Goal: Transaction & Acquisition: Purchase product/service

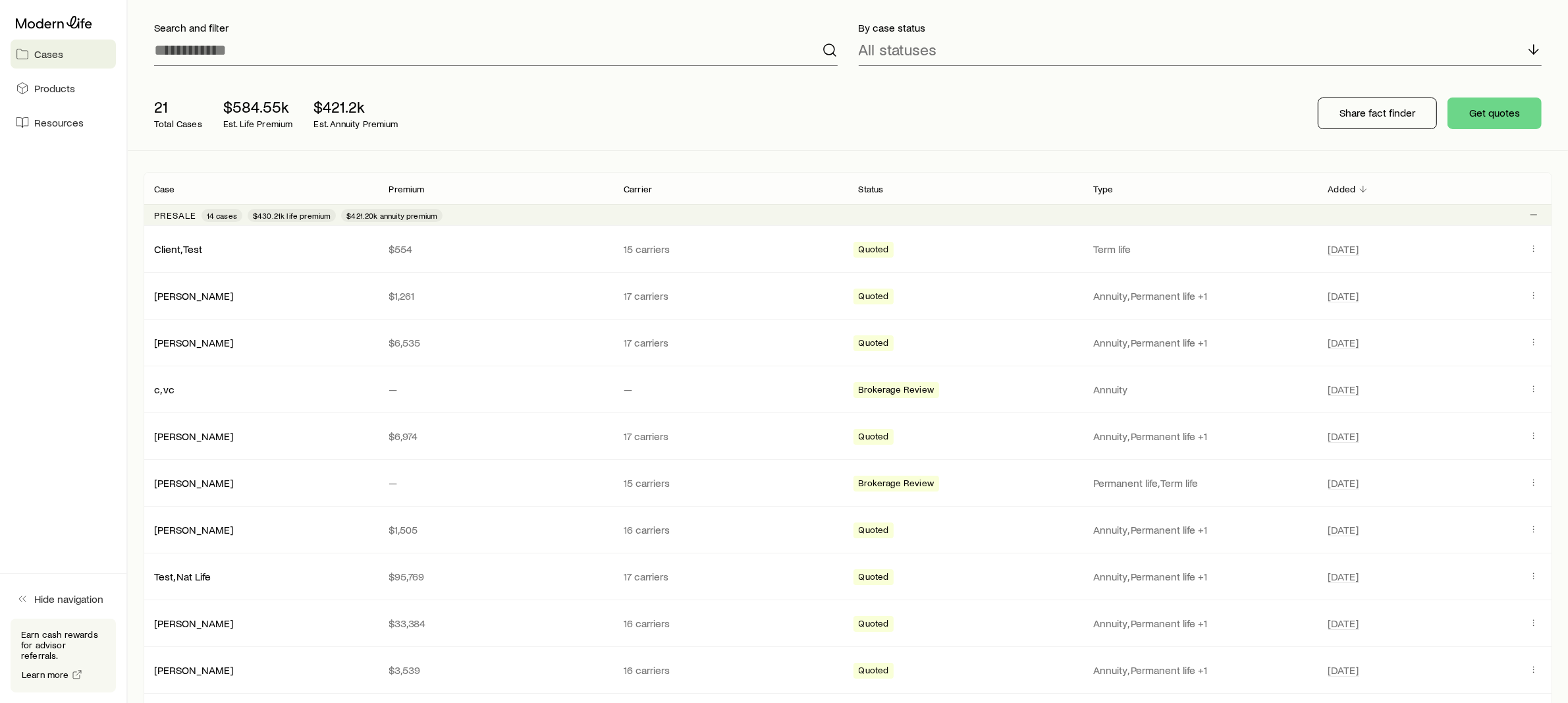
scroll to position [88, 0]
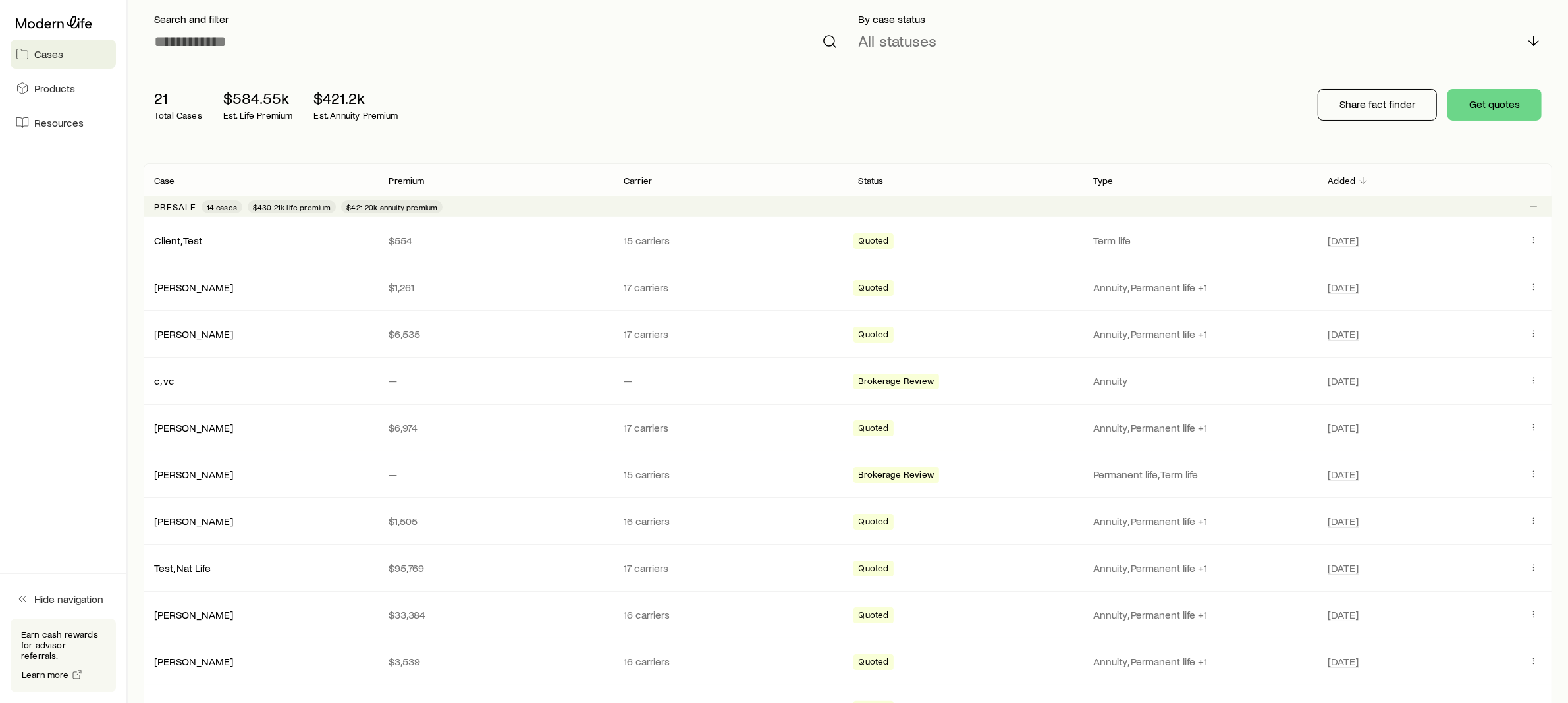
click at [512, 205] on div "Presale 14 cases $430.21k life premium $421.20k annuity premium" at bounding box center [848, 206] width 1409 height 21
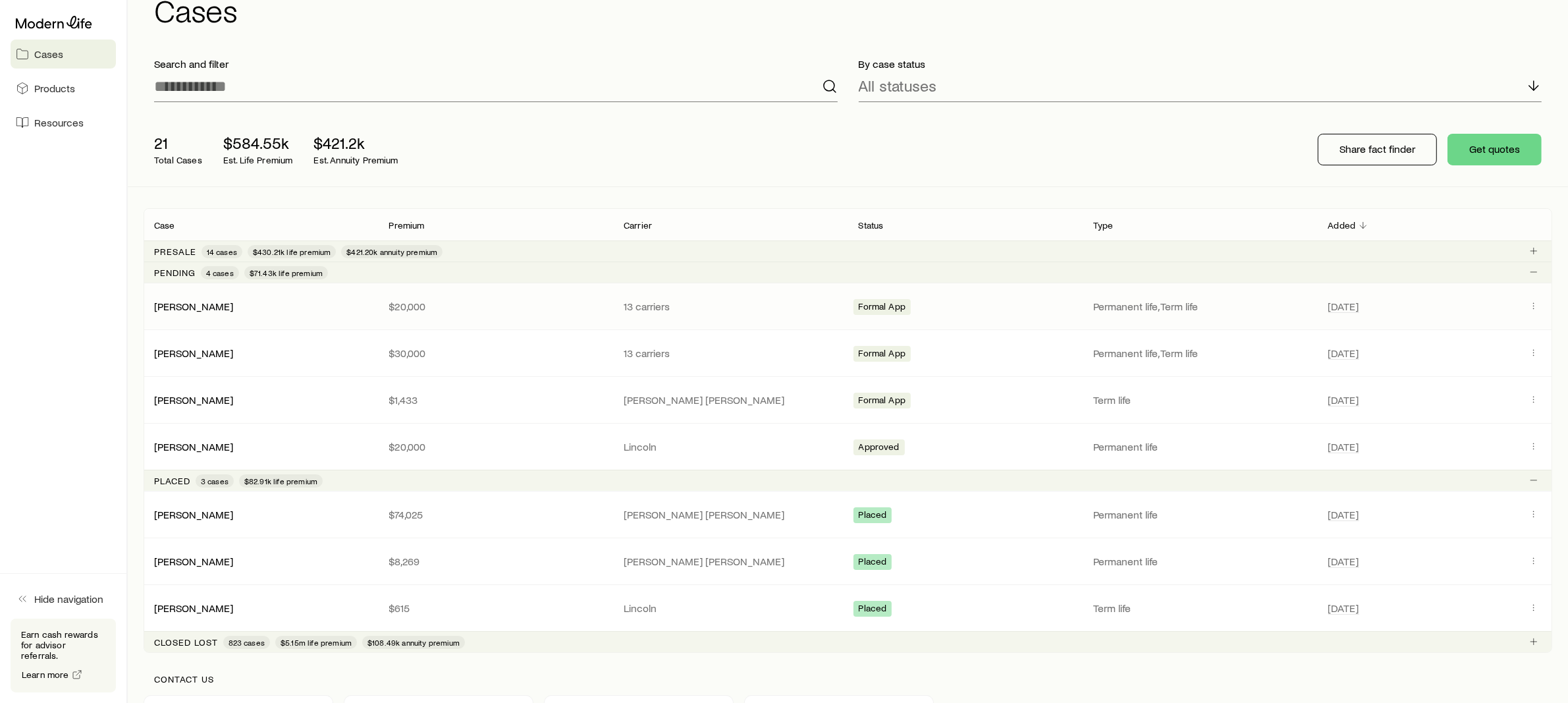
scroll to position [40, 0]
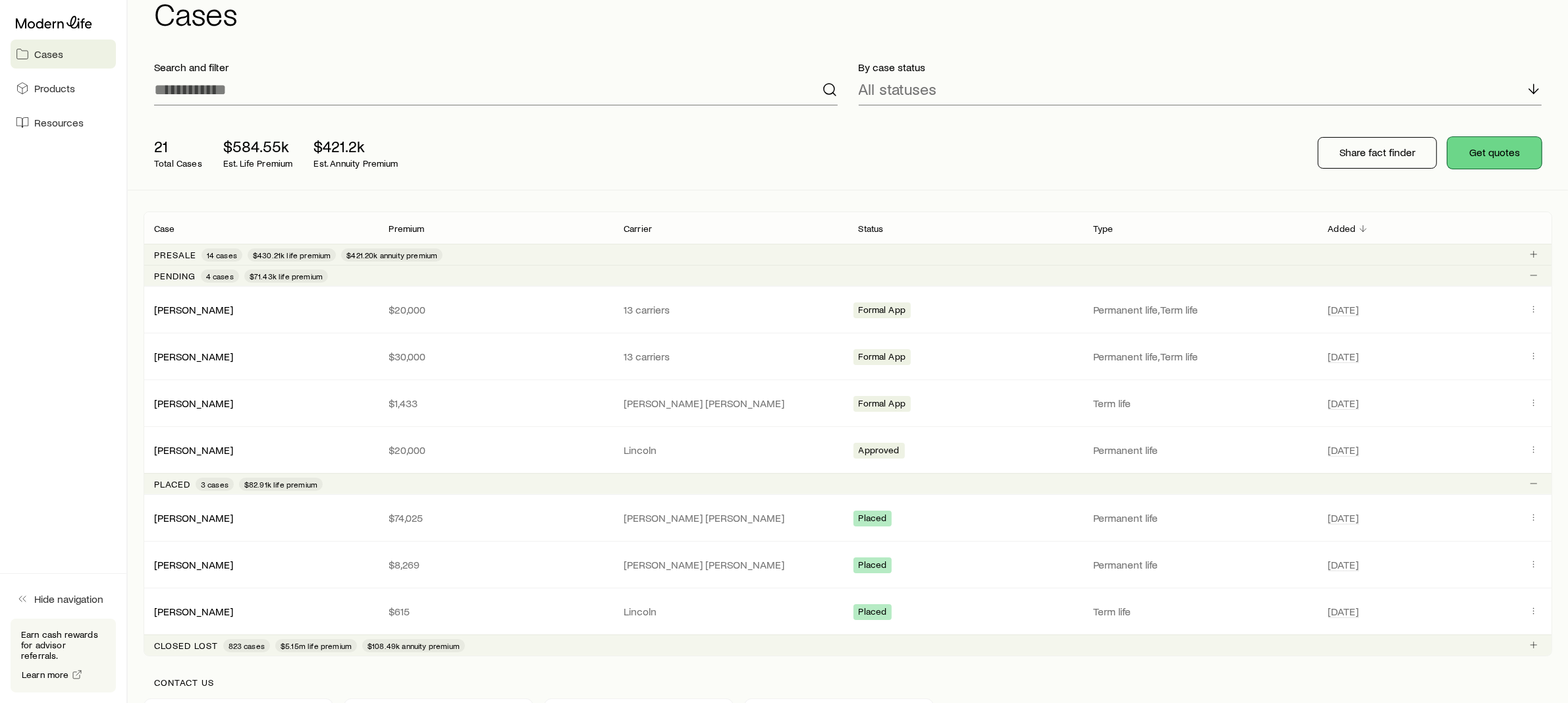
click at [1486, 147] on button "Get quotes" at bounding box center [1495, 153] width 94 height 32
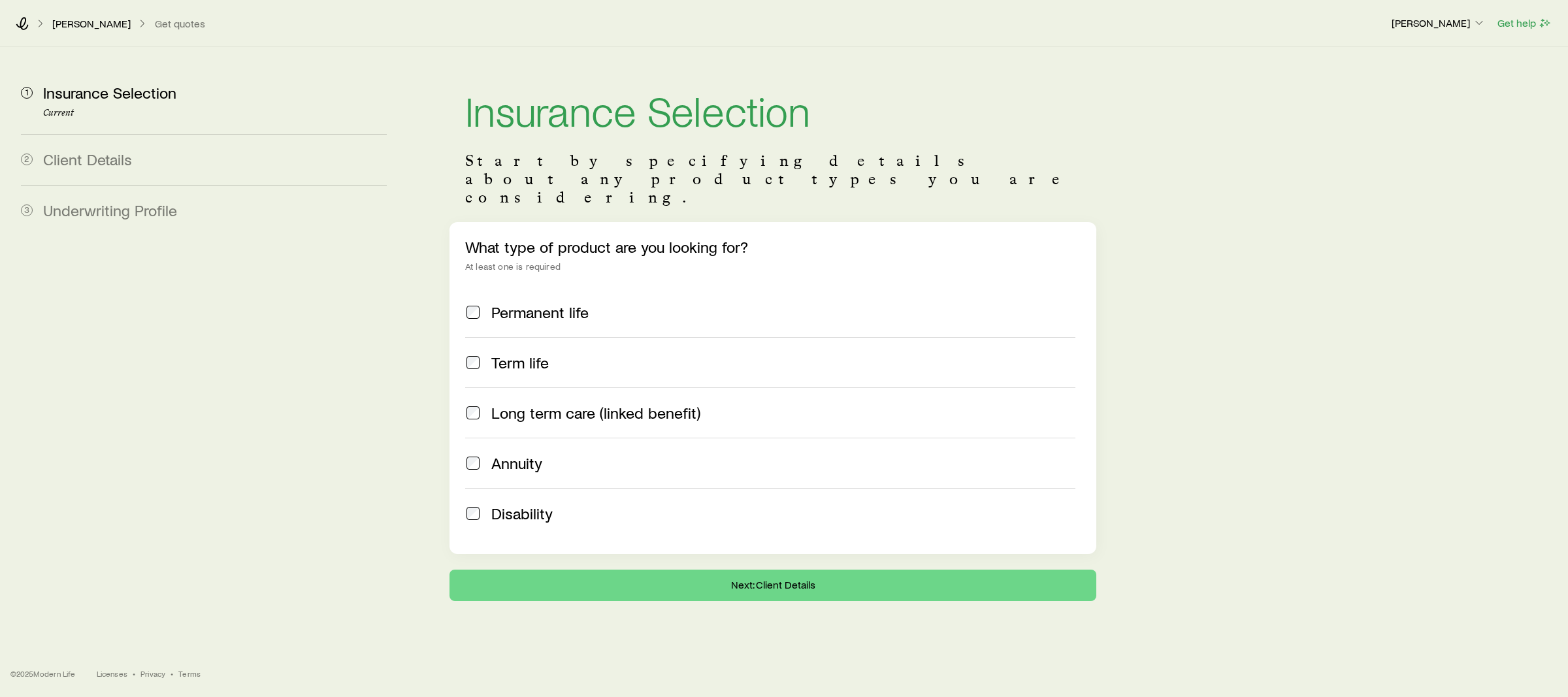
click at [485, 303] on div "Permanent life" at bounding box center [771, 312] width 611 height 18
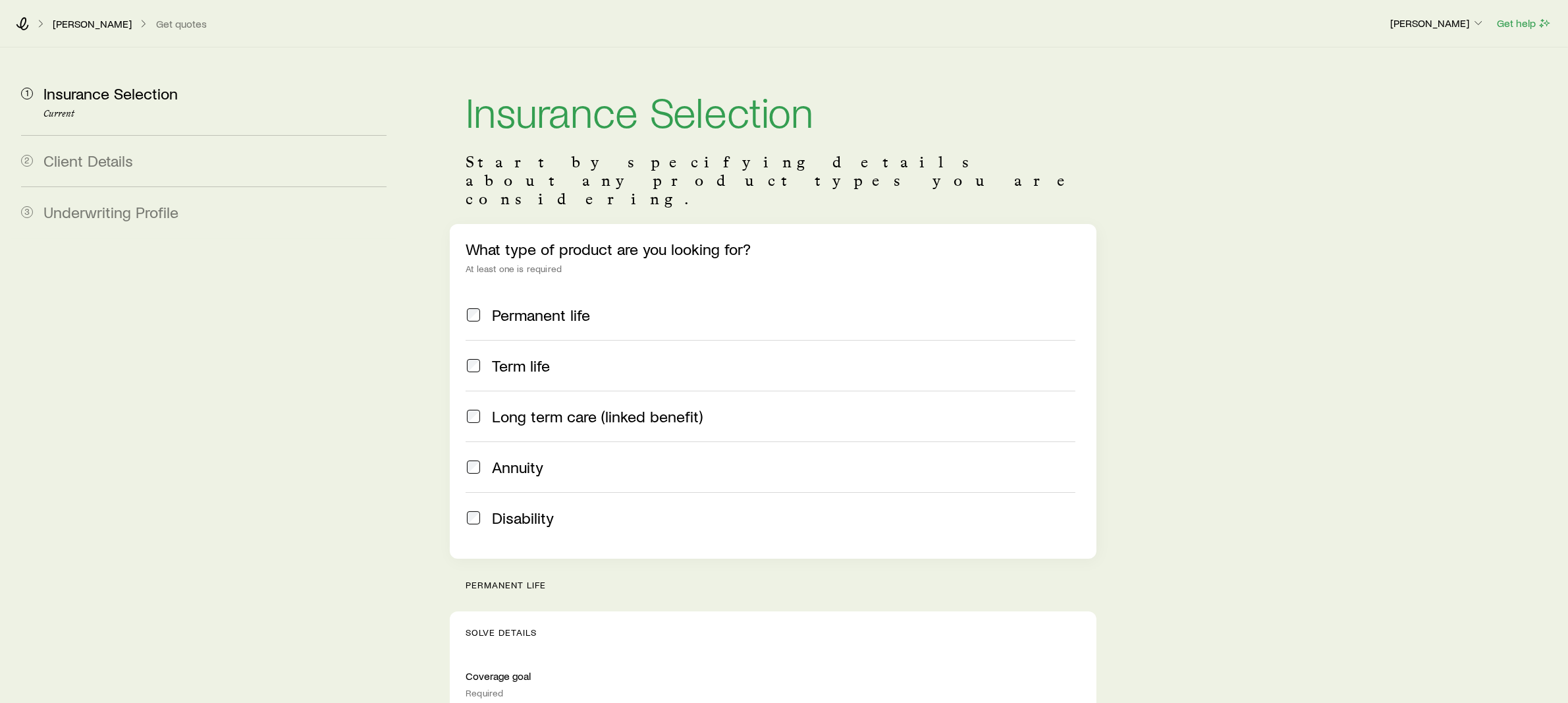
click at [487, 357] on div "Term life" at bounding box center [771, 365] width 610 height 18
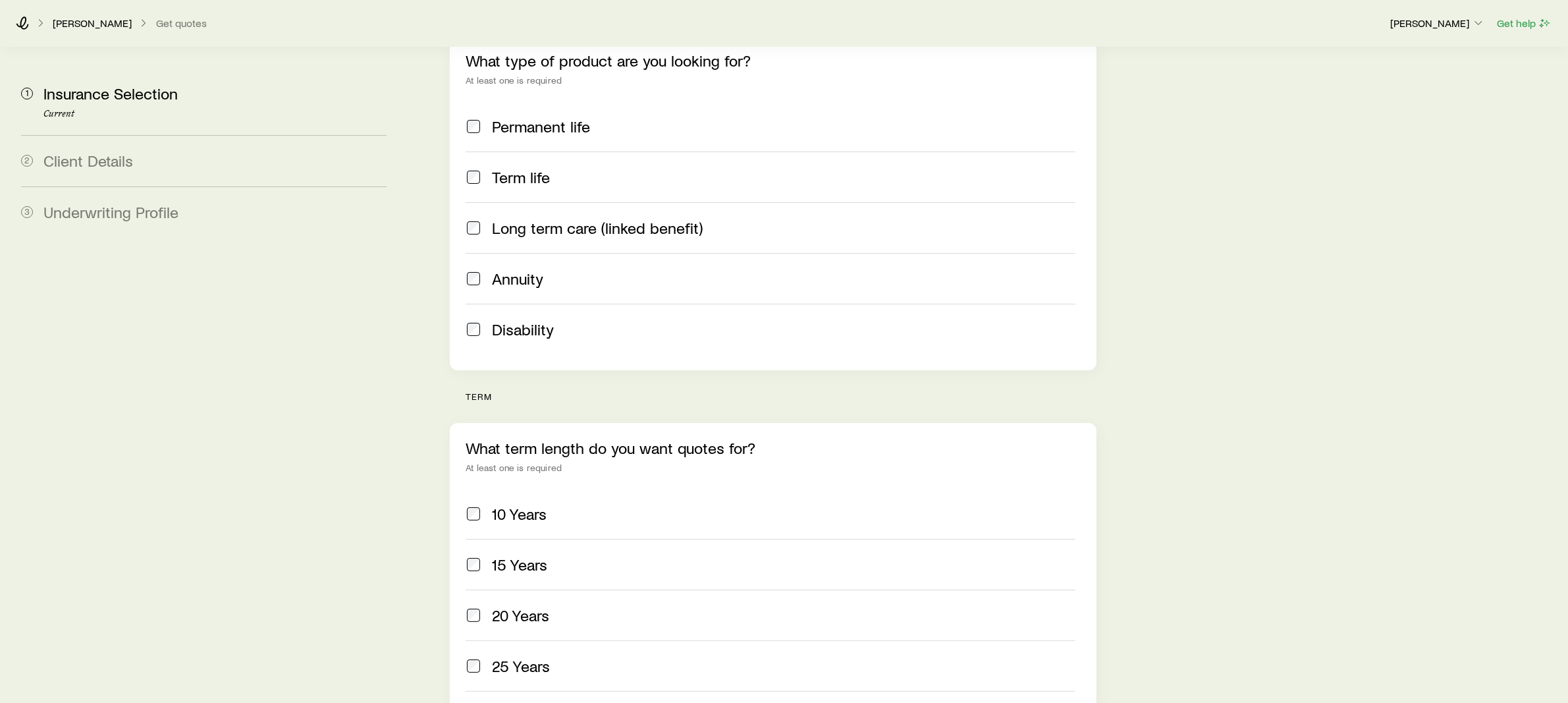
scroll to position [188, 0]
click at [475, 253] on label "Annuity" at bounding box center [771, 278] width 610 height 51
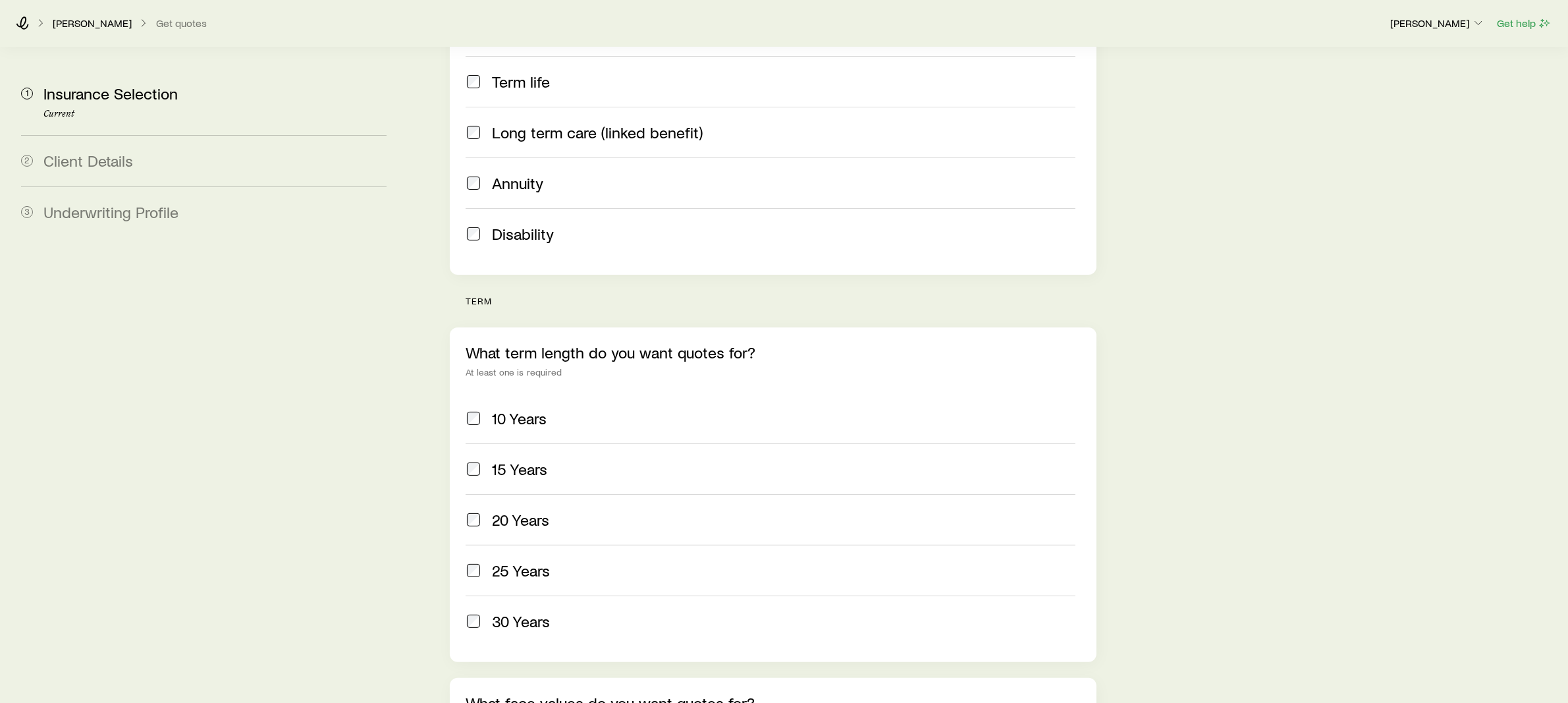
click at [469, 494] on label "20 Years" at bounding box center [771, 519] width 610 height 51
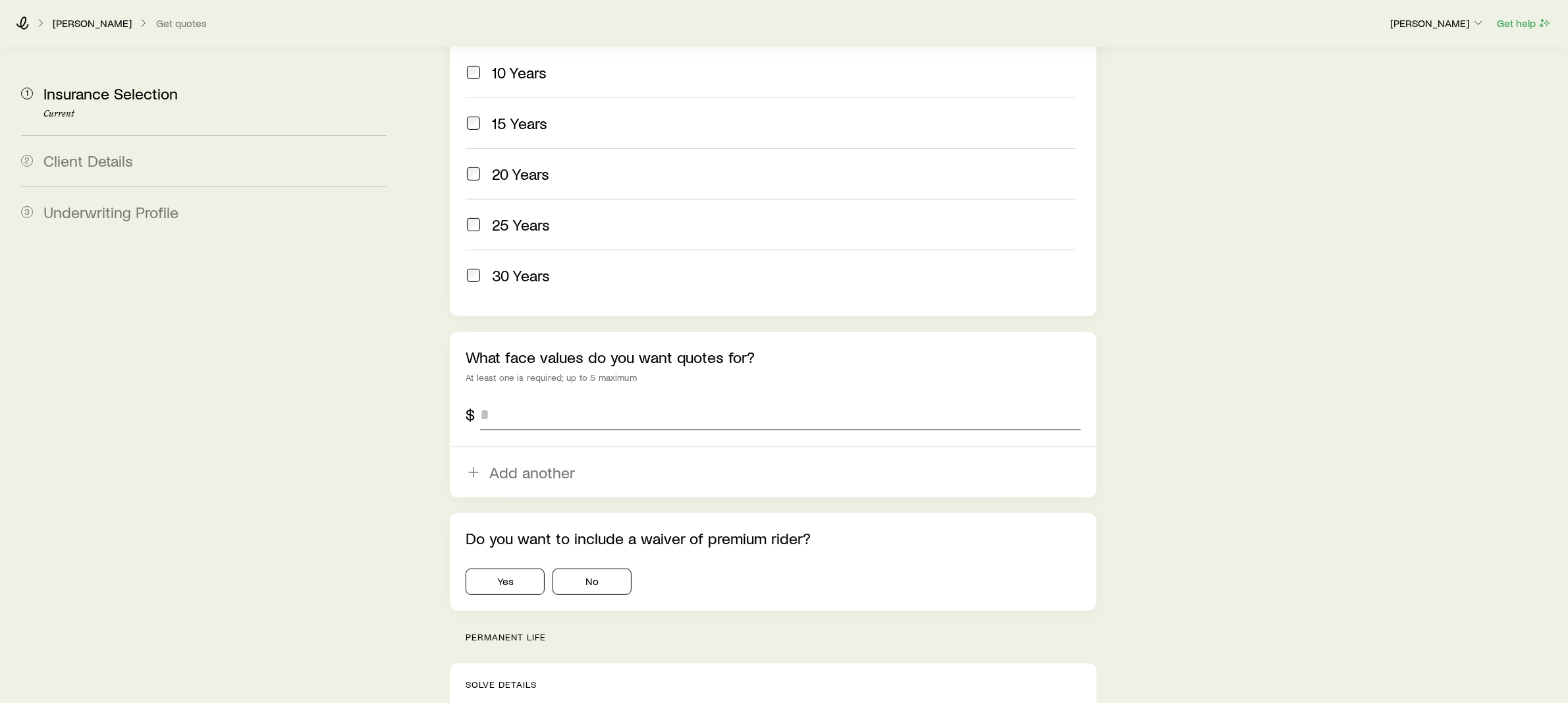
scroll to position [630, 0]
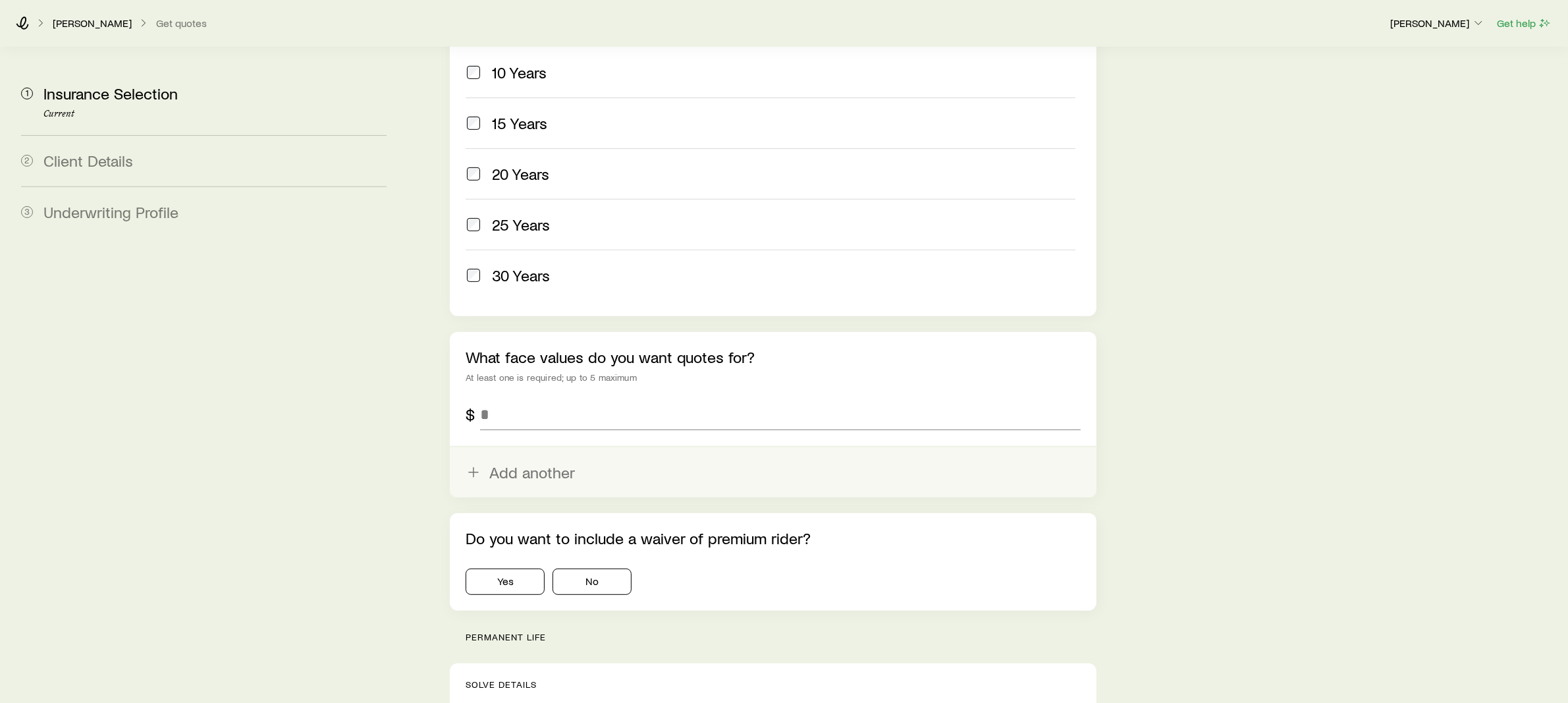
click at [518, 447] on button "Add another" at bounding box center [773, 473] width 647 height 50
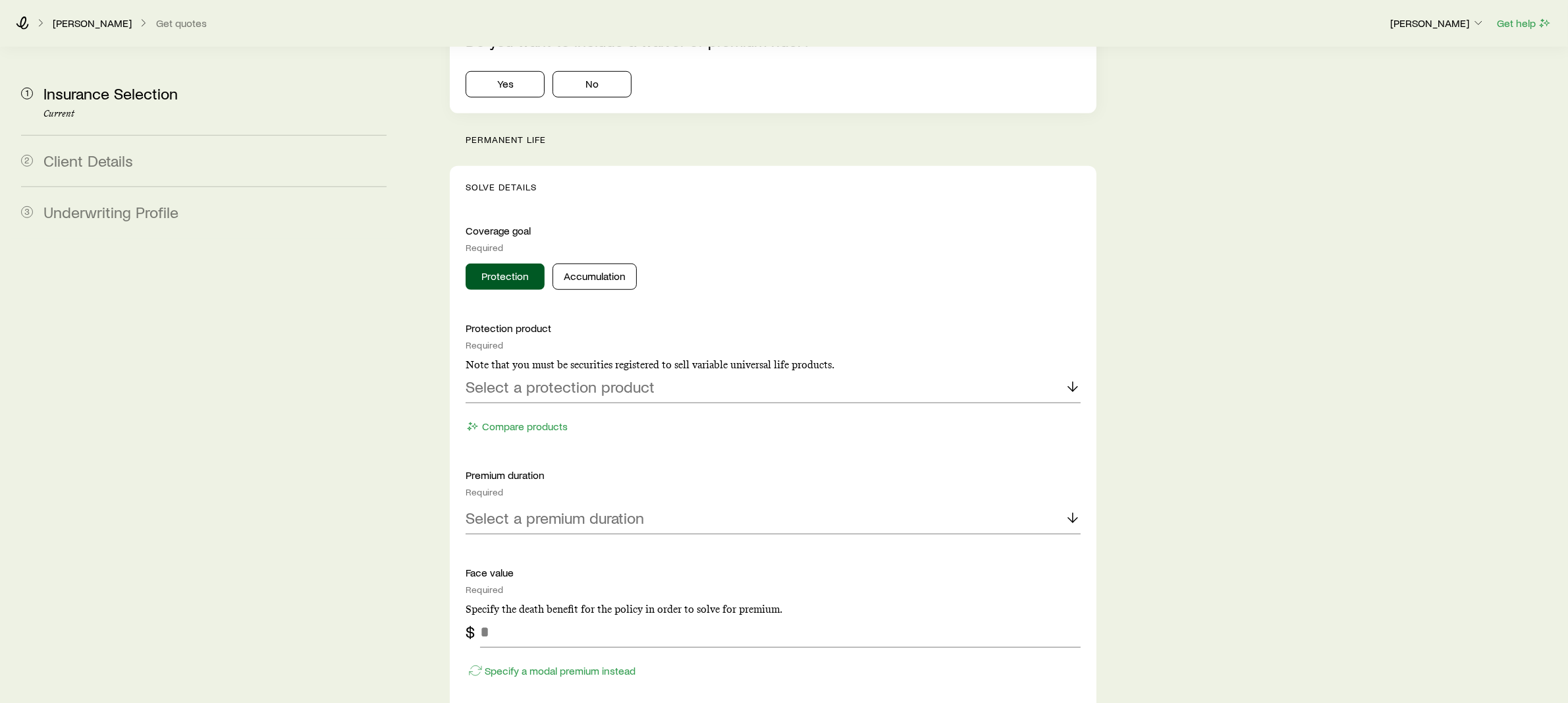
scroll to position [1217, 0]
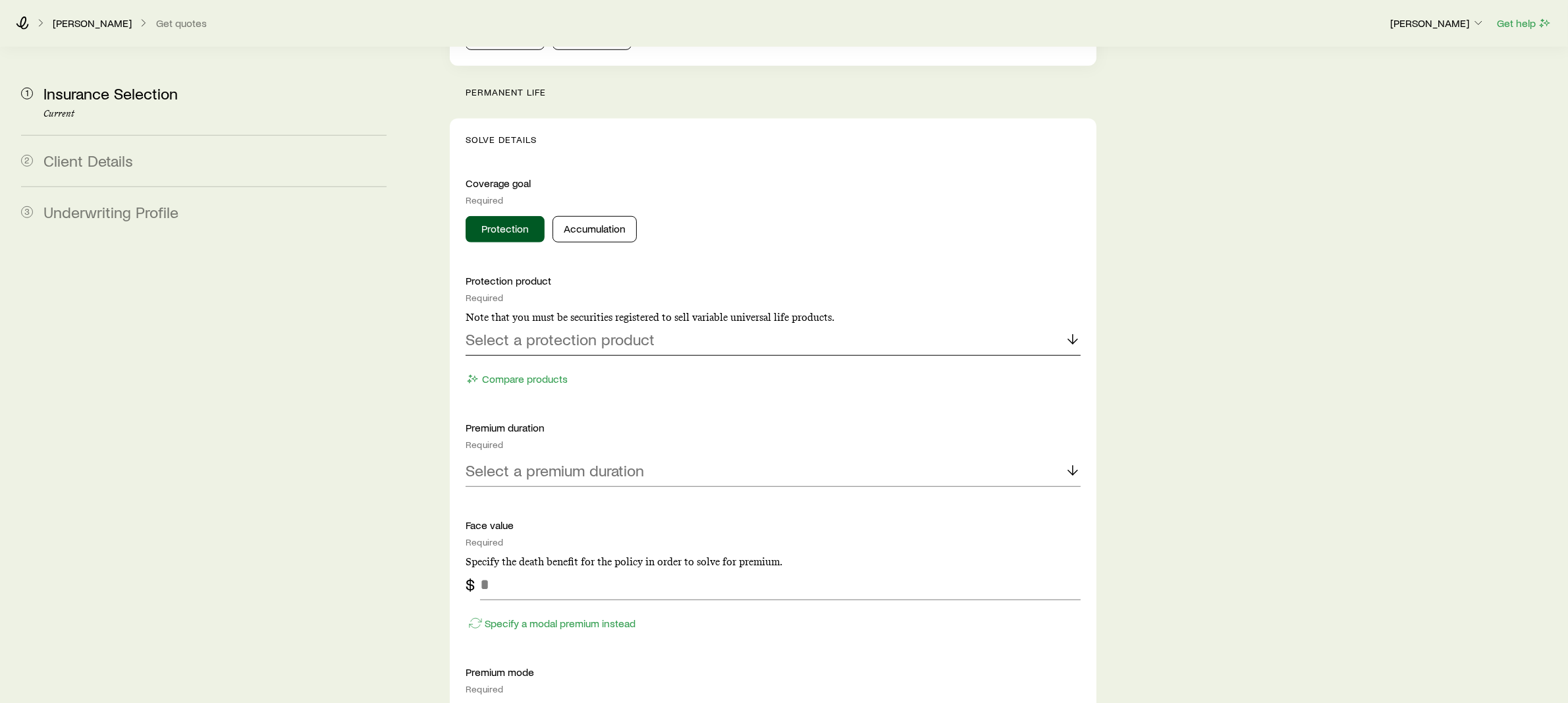
click at [541, 297] on div "Protection product Required Note that you must be securities registered to sell…" at bounding box center [773, 332] width 616 height 115
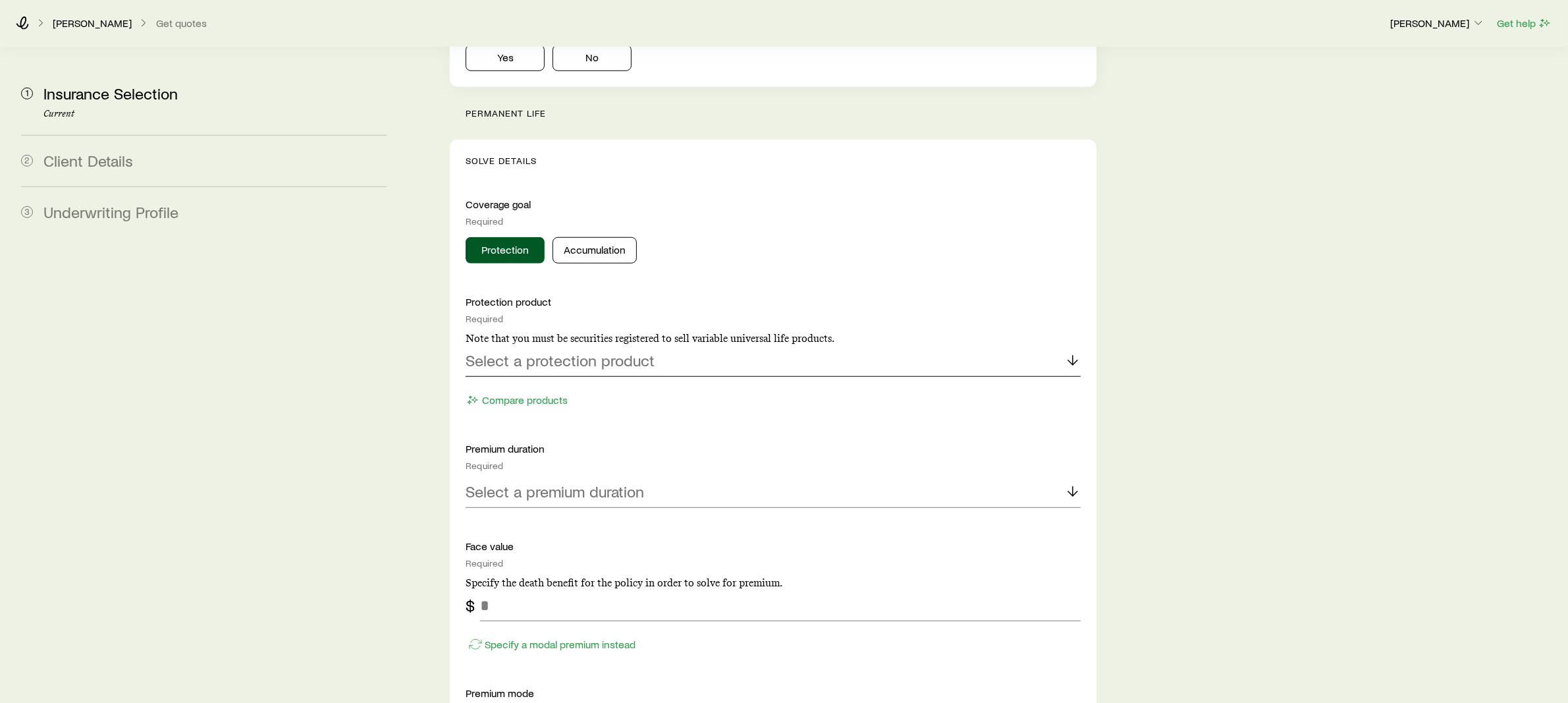
click at [563, 345] on div "Select a protection product" at bounding box center [773, 361] width 616 height 32
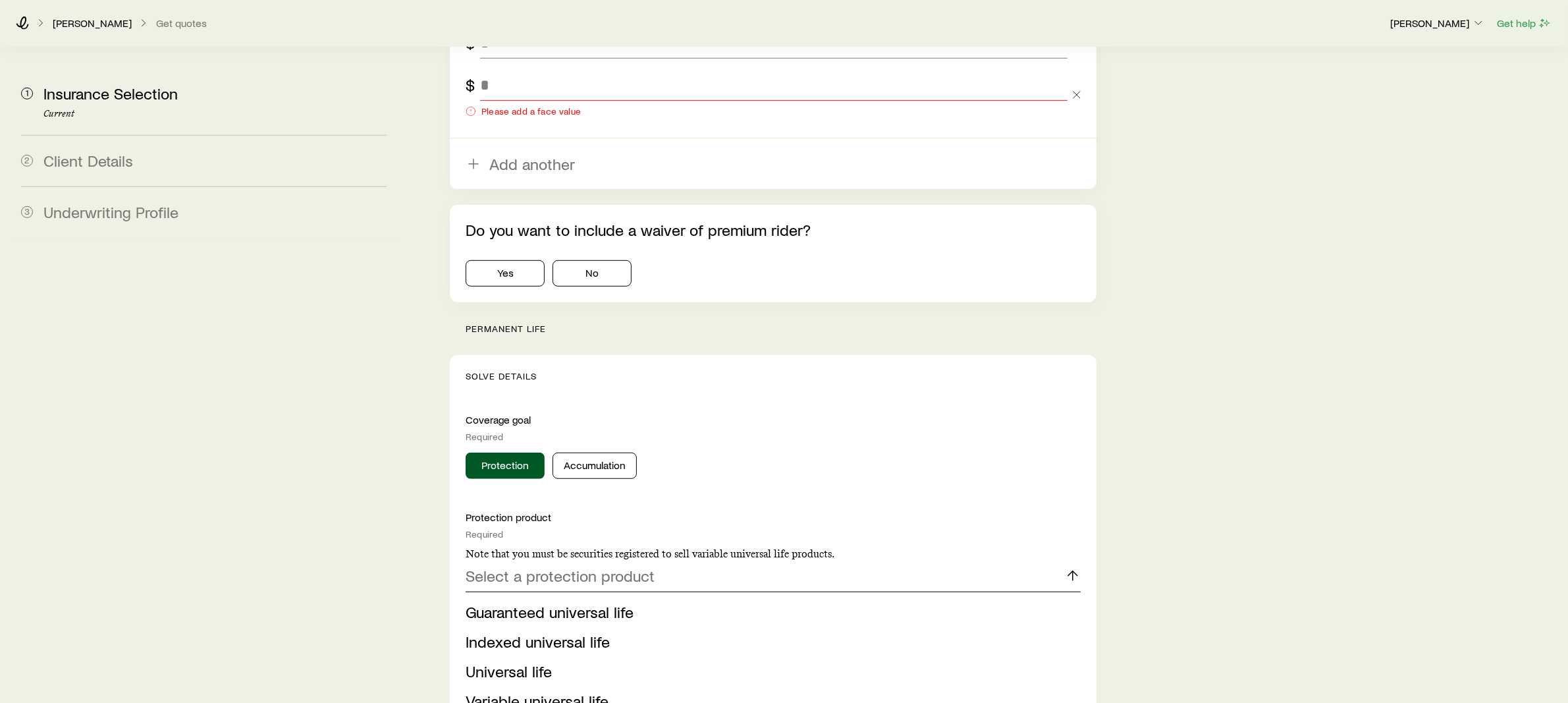
scroll to position [937, 0]
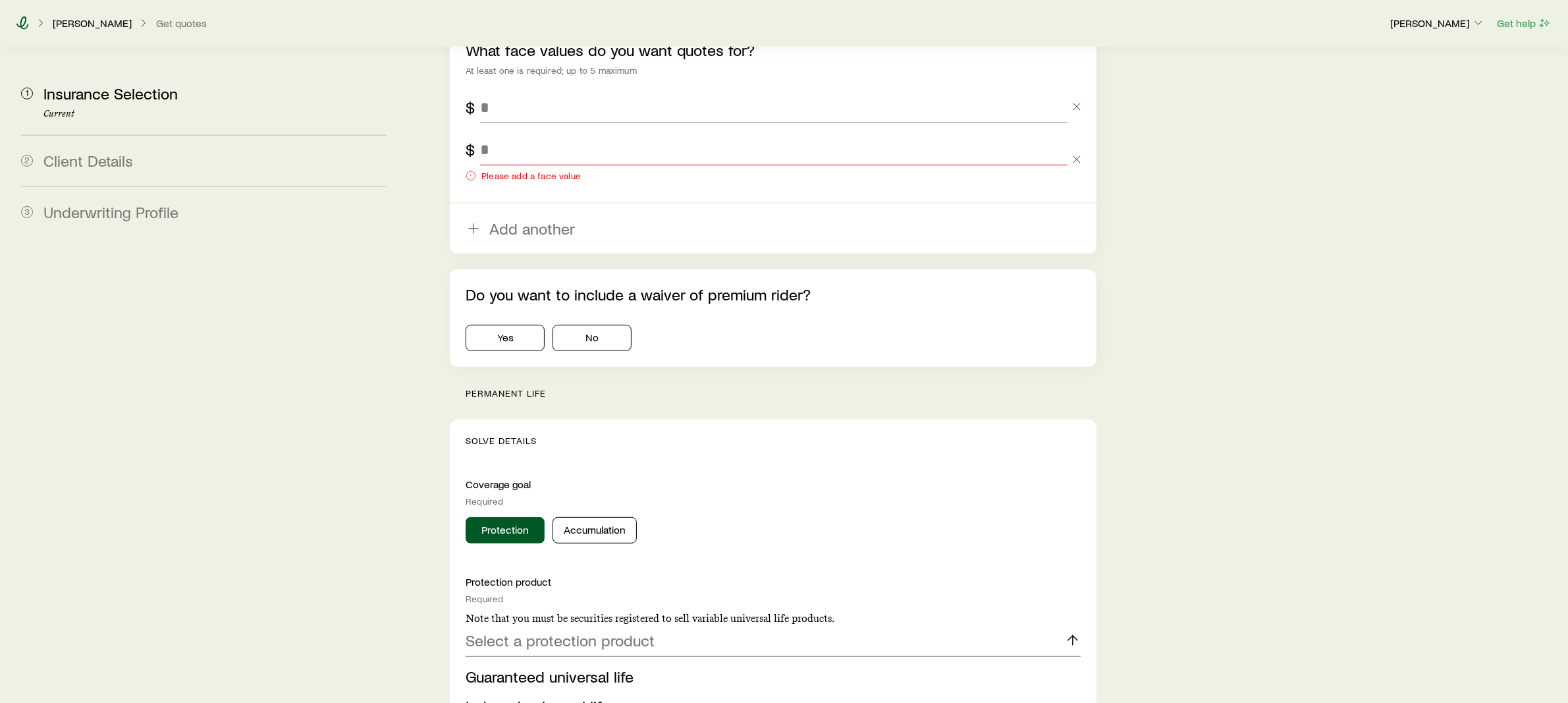
click at [26, 27] on icon at bounding box center [22, 22] width 13 height 13
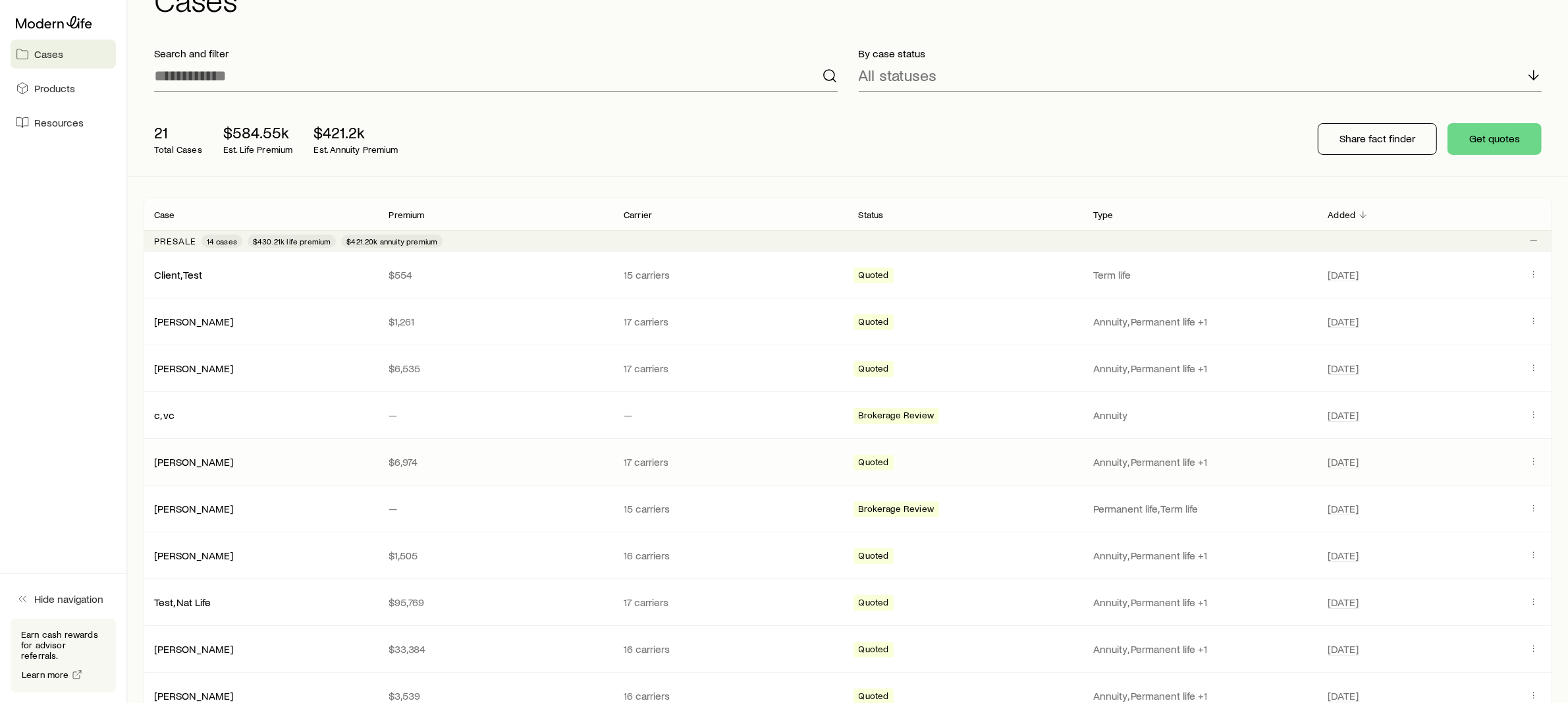
scroll to position [55, 0]
click at [176, 456] on link "[PERSON_NAME]" at bounding box center [194, 460] width 79 height 12
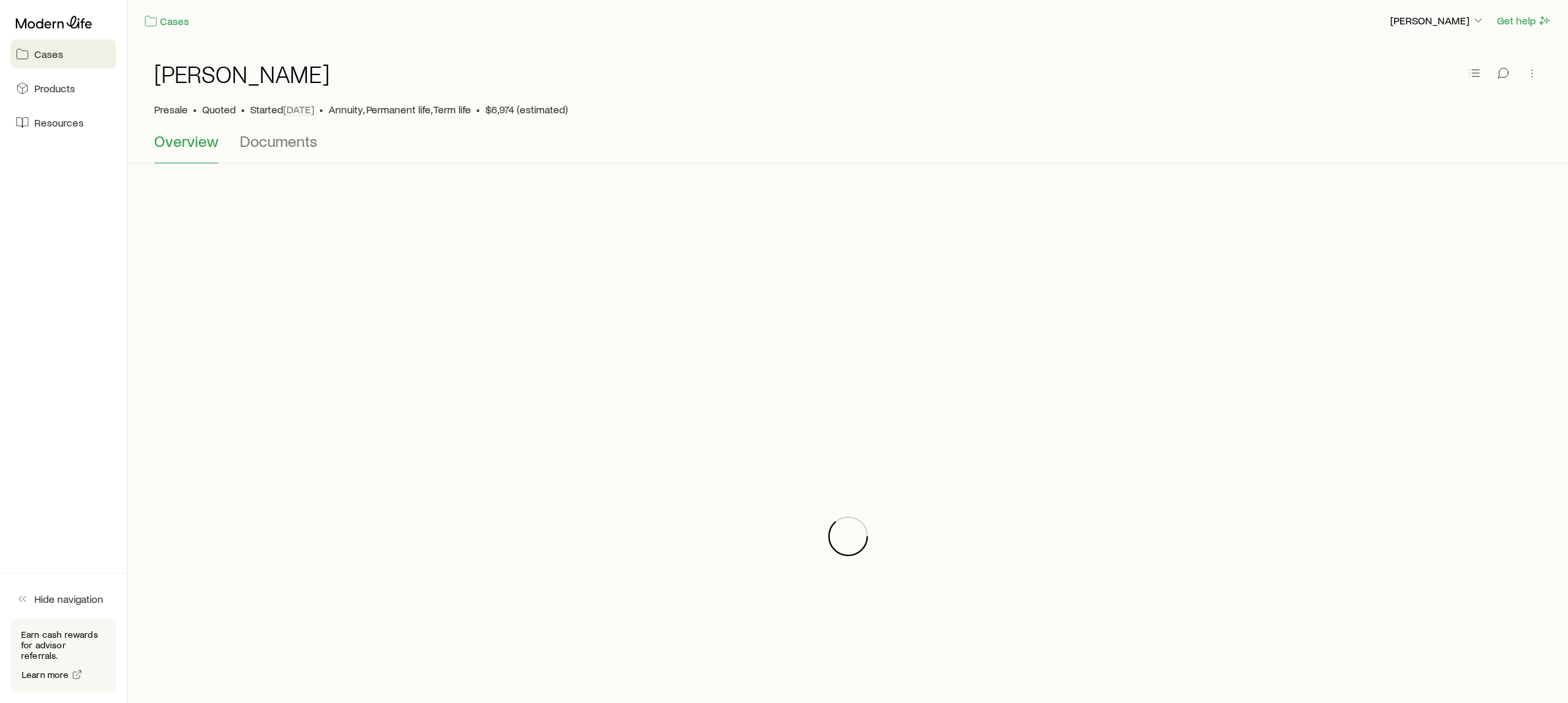
scroll to position [7, 0]
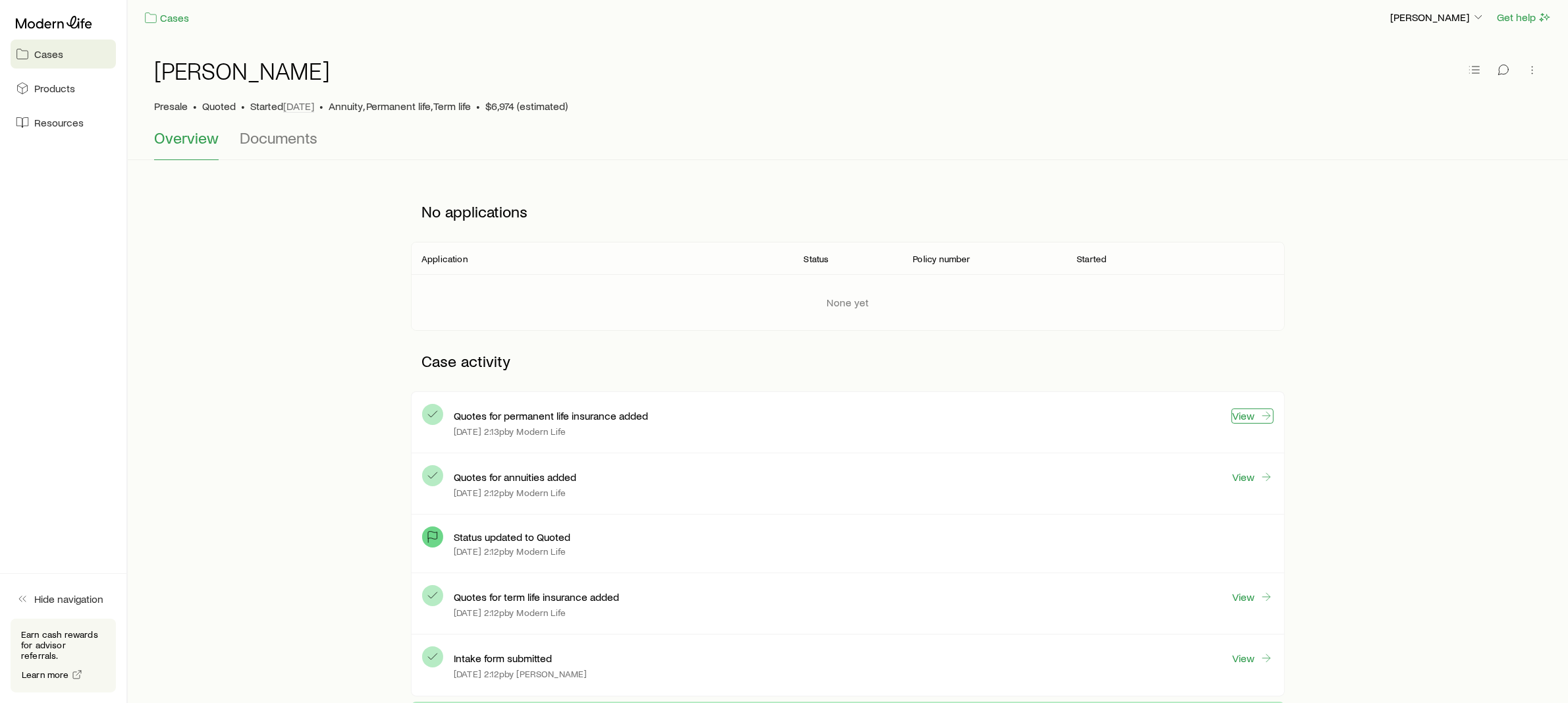
click at [1251, 414] on link "View" at bounding box center [1253, 416] width 42 height 15
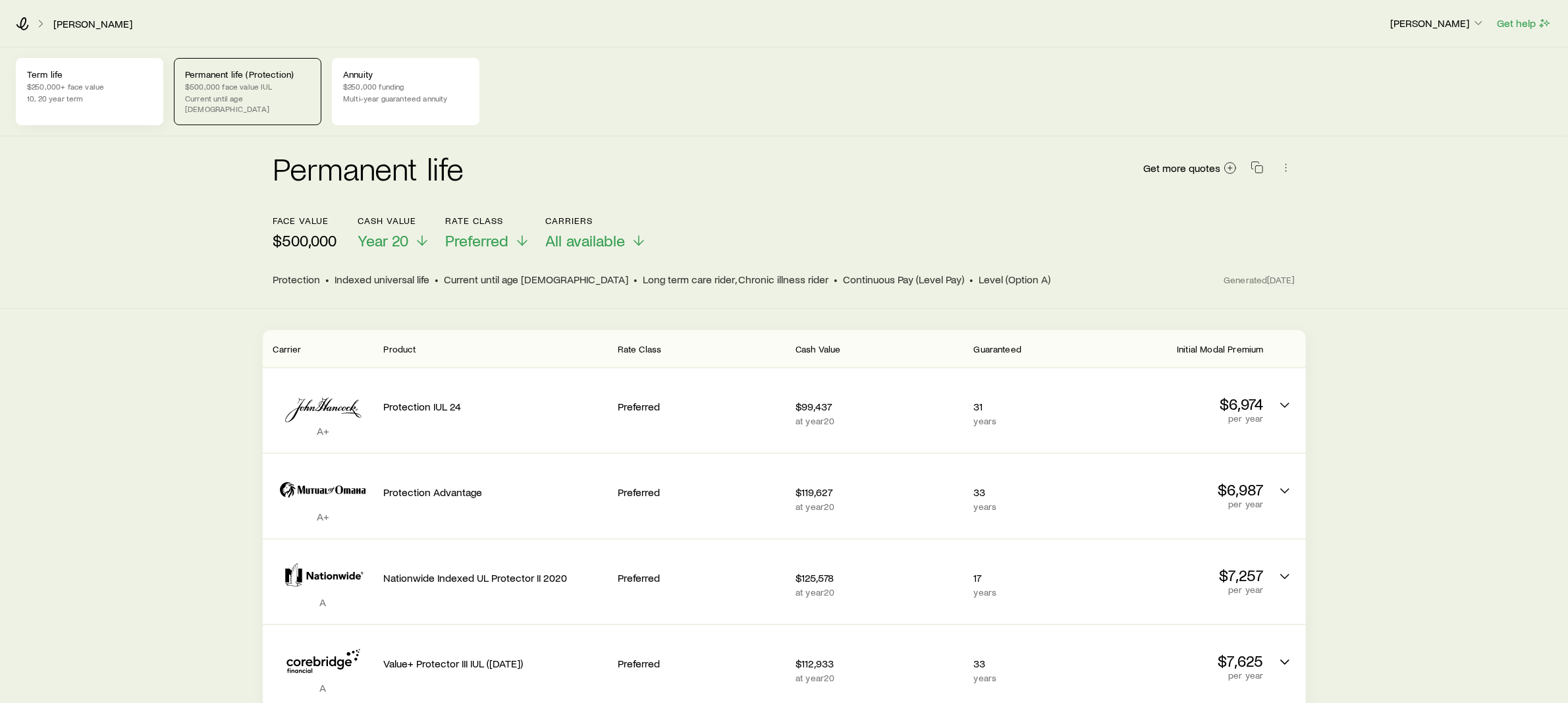
click at [87, 89] on p "$250,000+ face value" at bounding box center [89, 87] width 125 height 11
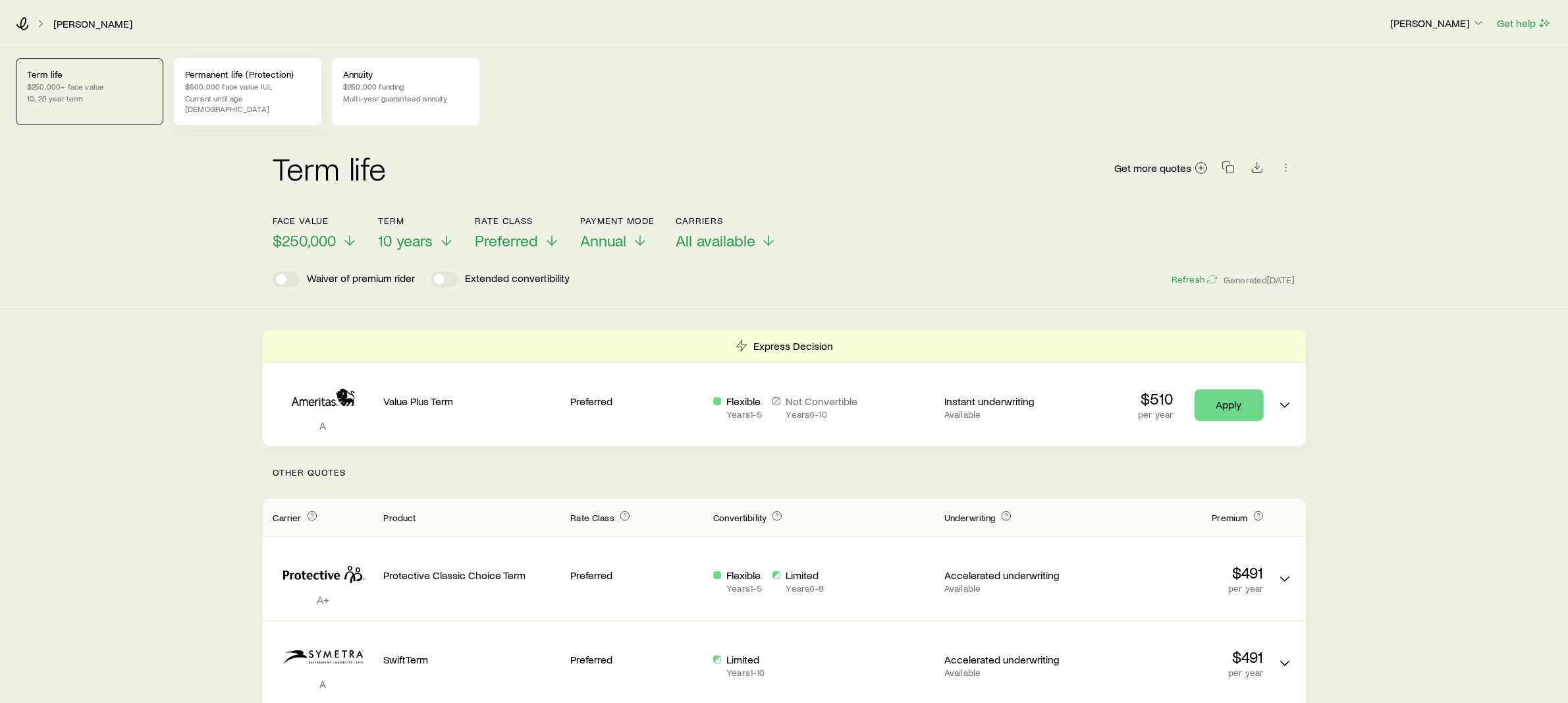
click at [219, 95] on p "Current until age [DEMOGRAPHIC_DATA]" at bounding box center [247, 103] width 125 height 21
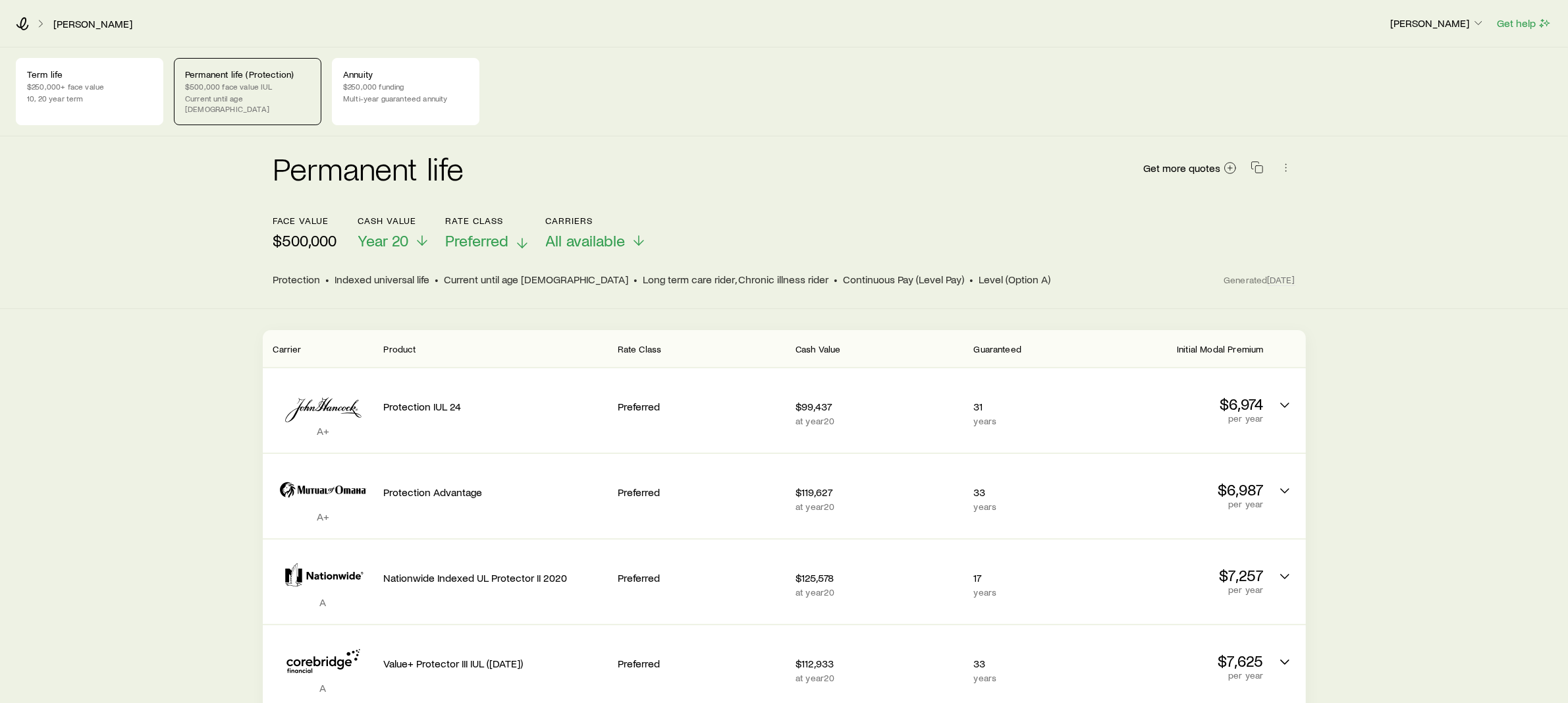
click at [502, 231] on span "Preferred" at bounding box center [477, 240] width 63 height 18
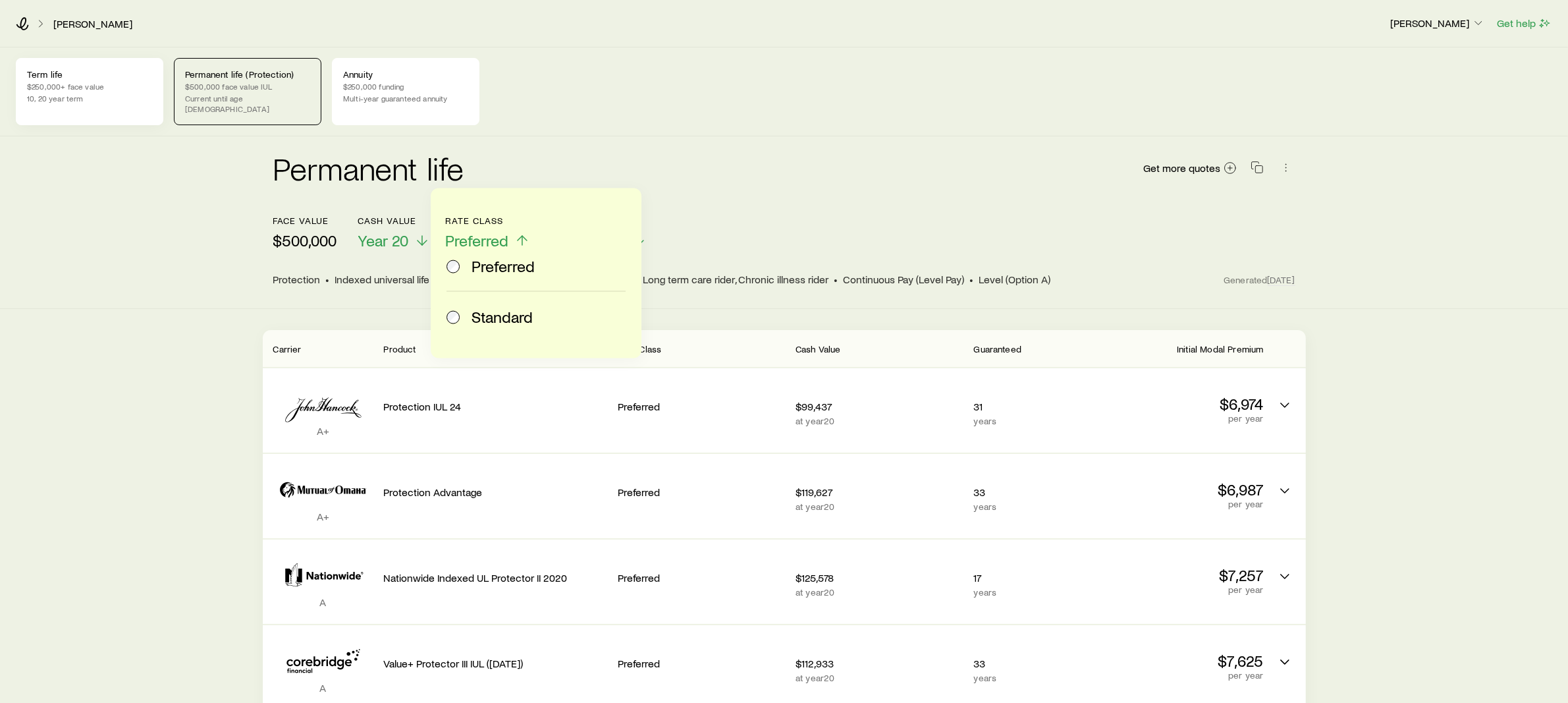
click at [117, 92] on div "Term life $250,000+ face value 10, 20 year term" at bounding box center [89, 92] width 148 height 67
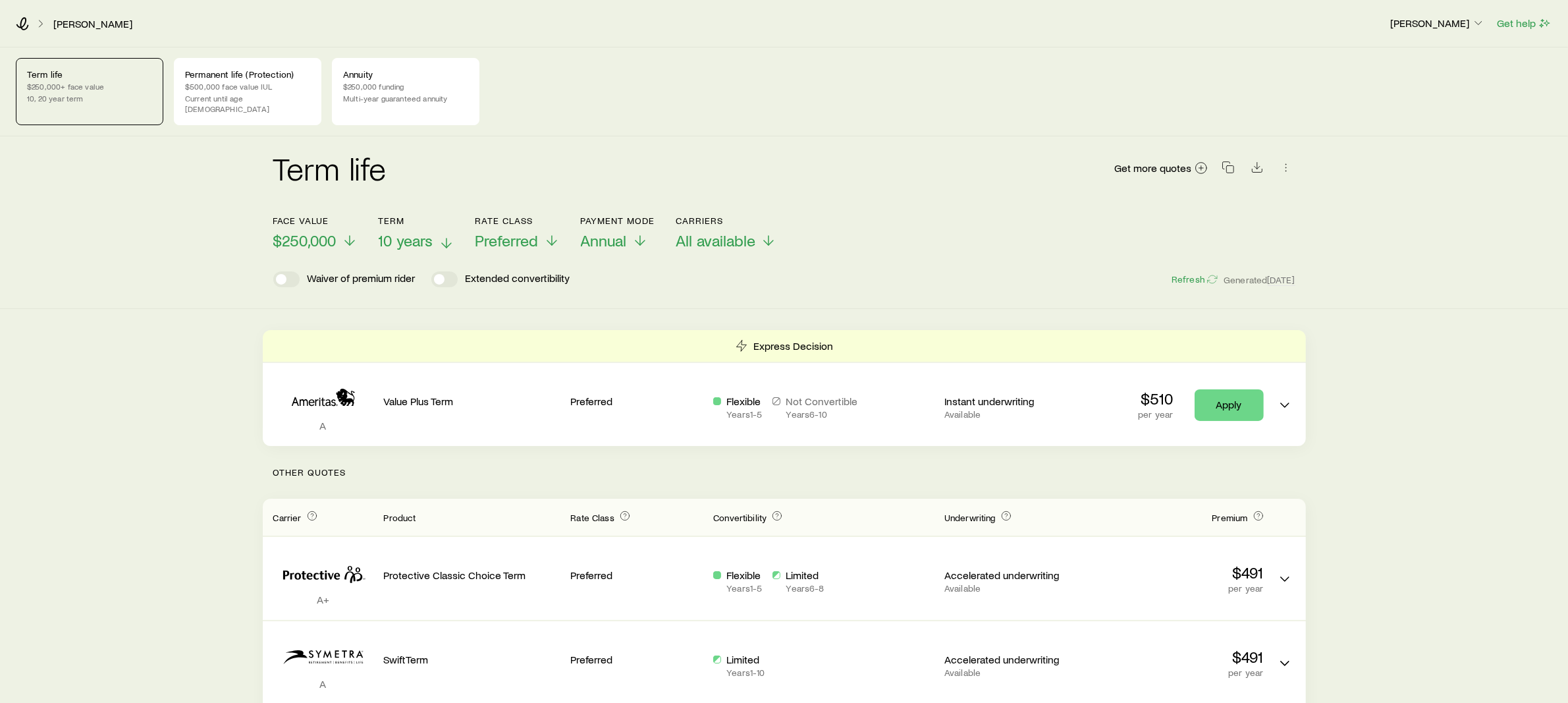
click at [394, 231] on span "10 years" at bounding box center [406, 240] width 55 height 18
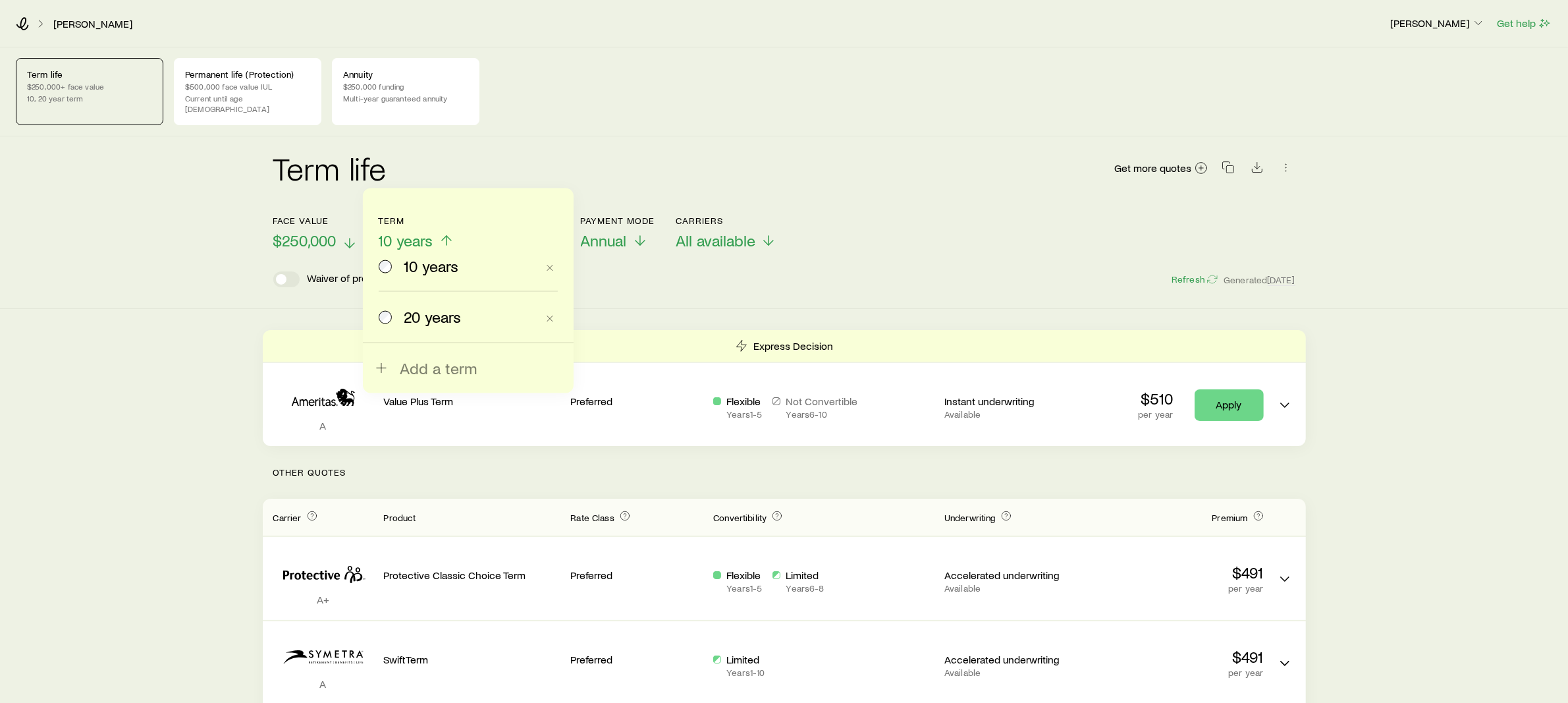
click at [347, 235] on icon at bounding box center [349, 243] width 16 height 16
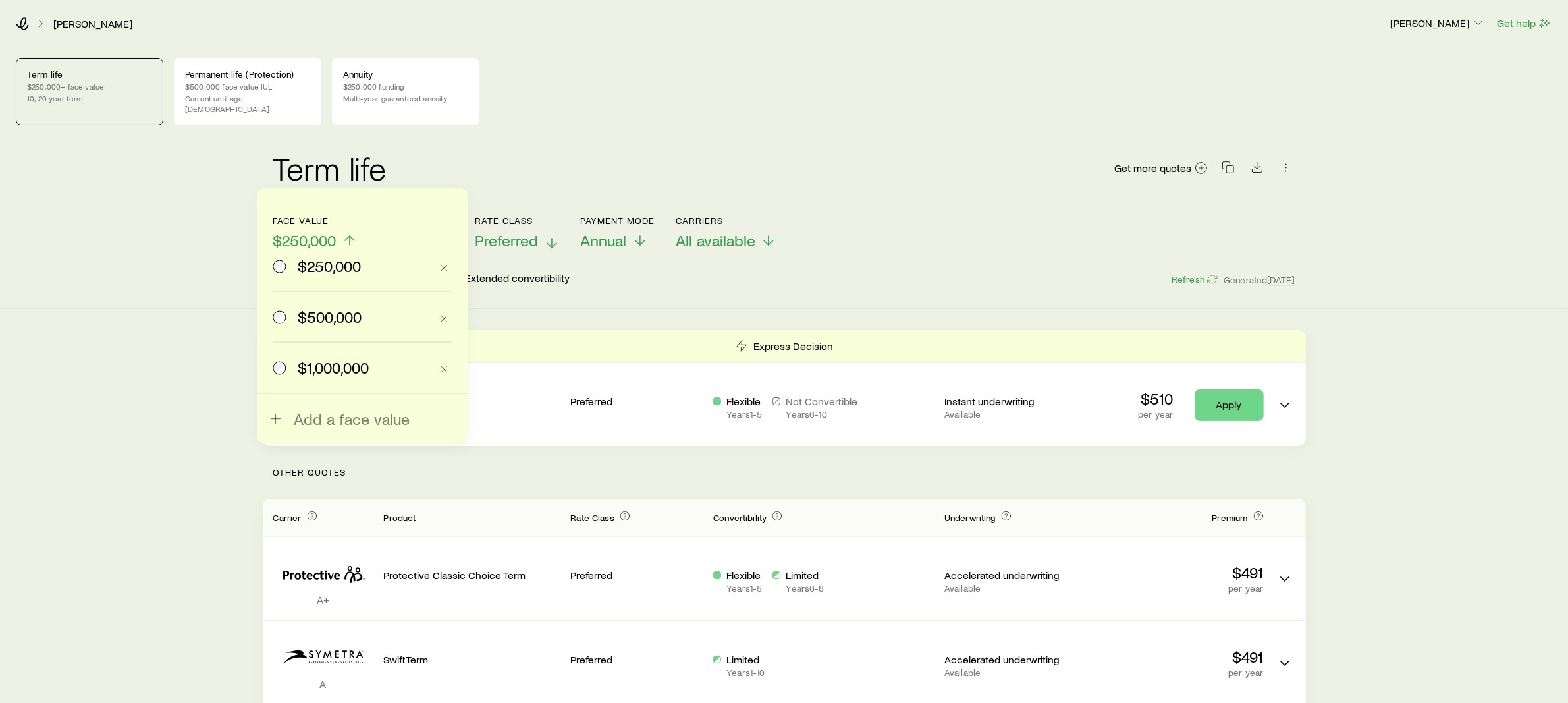
click at [532, 238] on span "Preferred" at bounding box center [507, 240] width 63 height 18
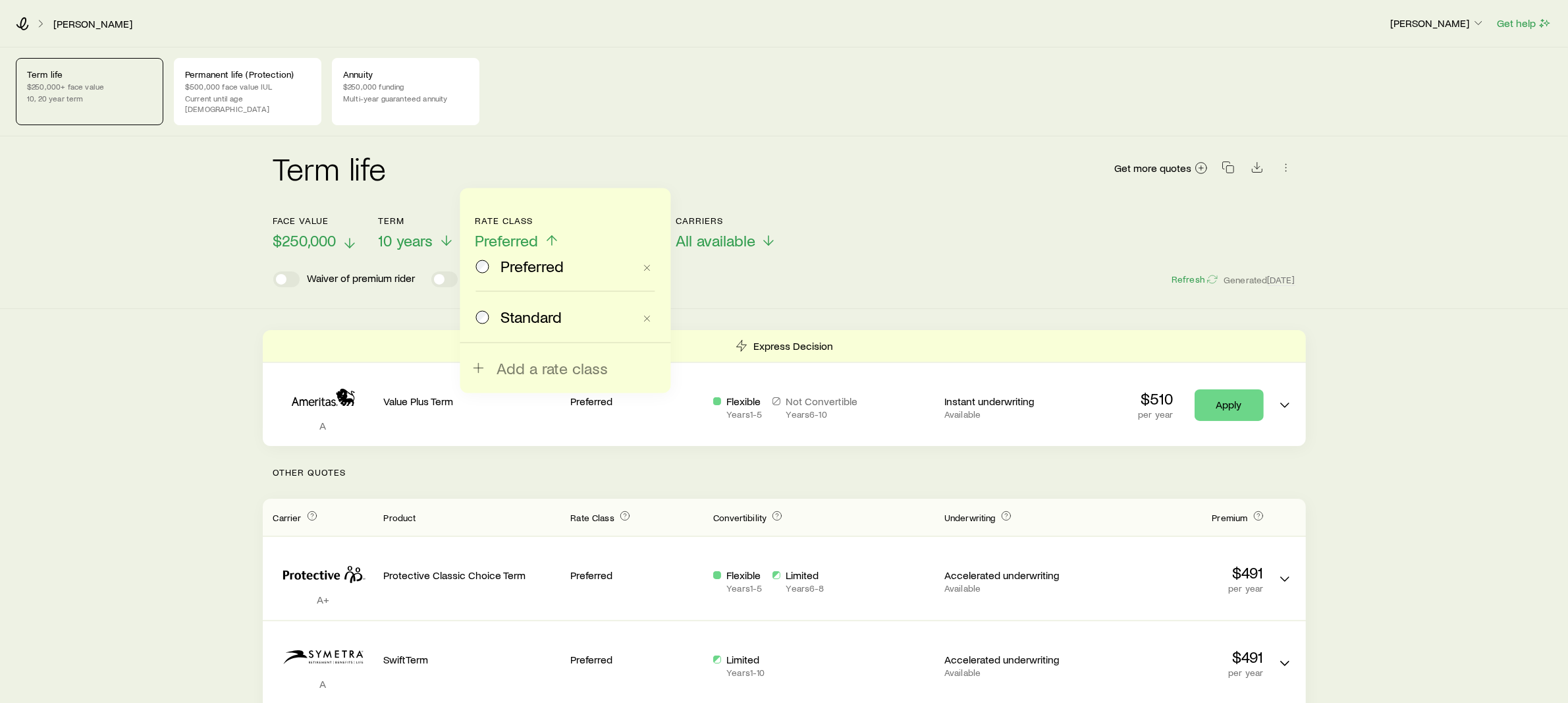
click at [679, 252] on header "Face value $250,000 Term 10 years Rate Class Preferred Preferred Standard Add a…" at bounding box center [784, 252] width 1022 height 72
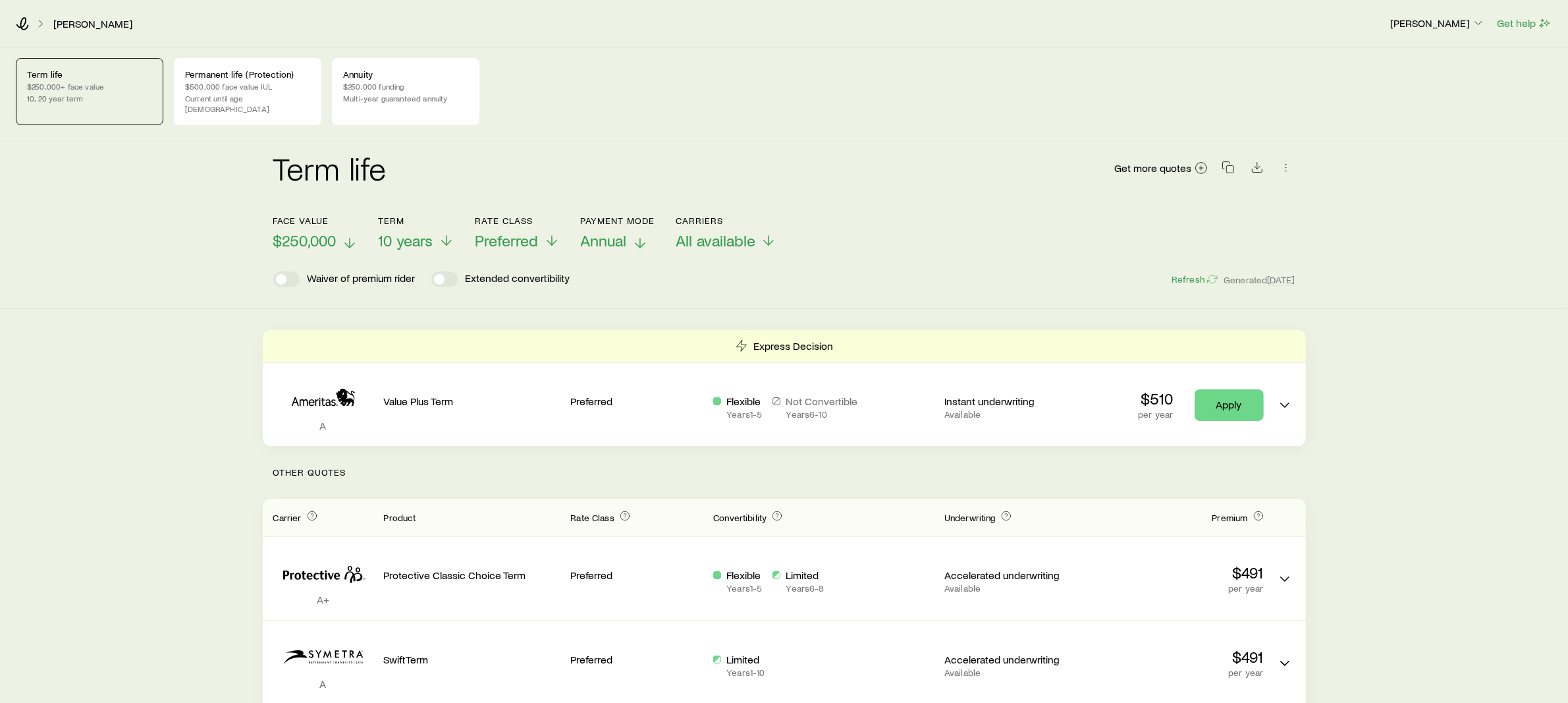
click at [639, 235] on icon at bounding box center [640, 243] width 16 height 16
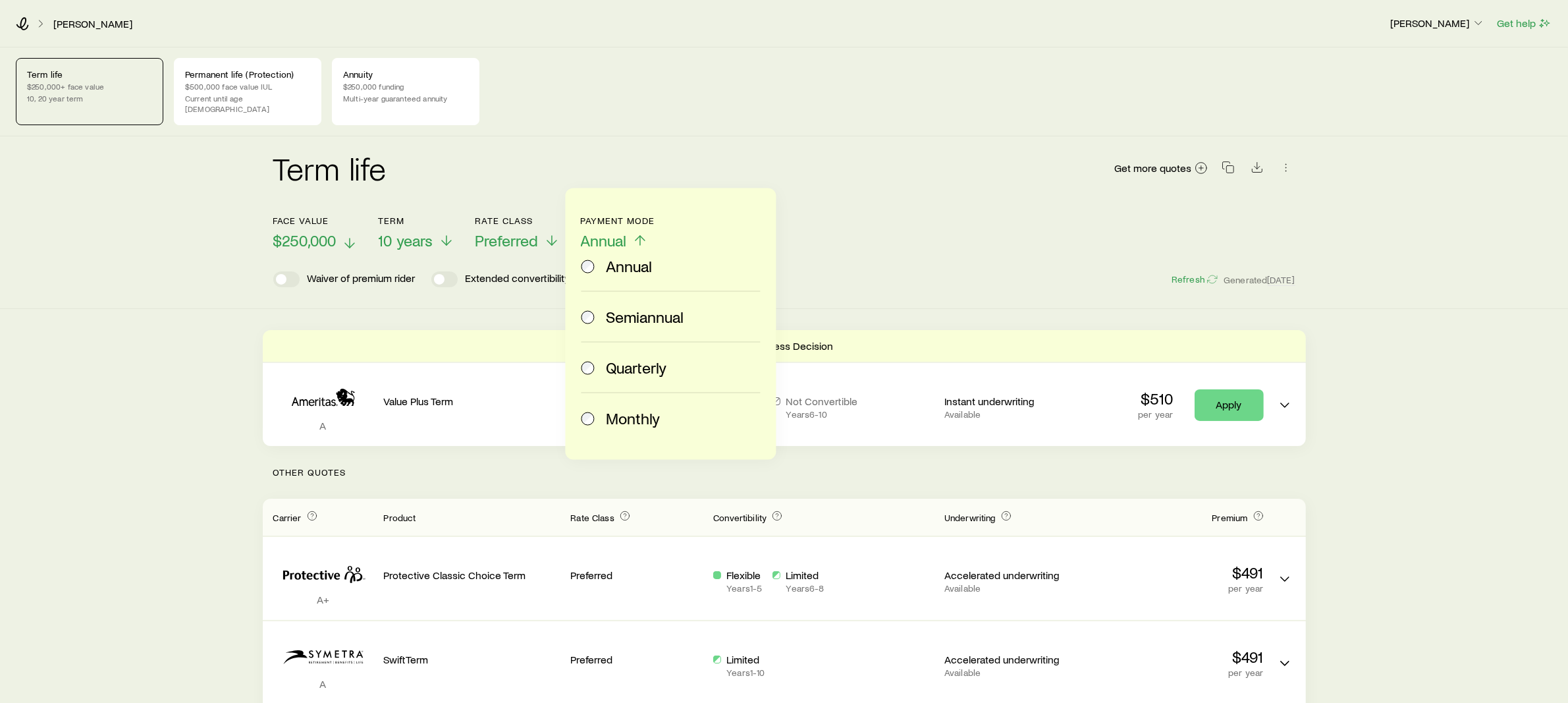
click at [627, 420] on span "Monthly" at bounding box center [634, 418] width 54 height 18
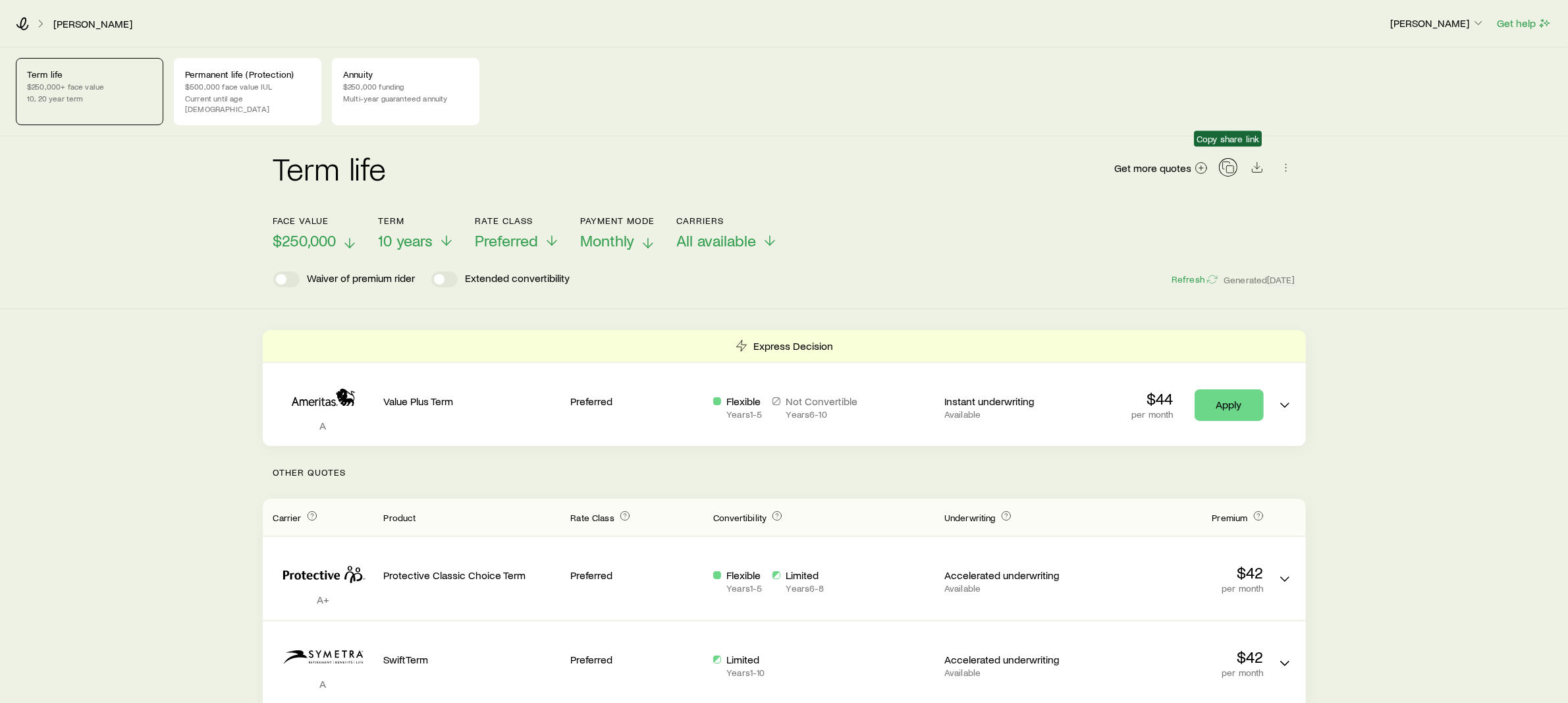
click at [1232, 161] on icon "button" at bounding box center [1228, 167] width 13 height 13
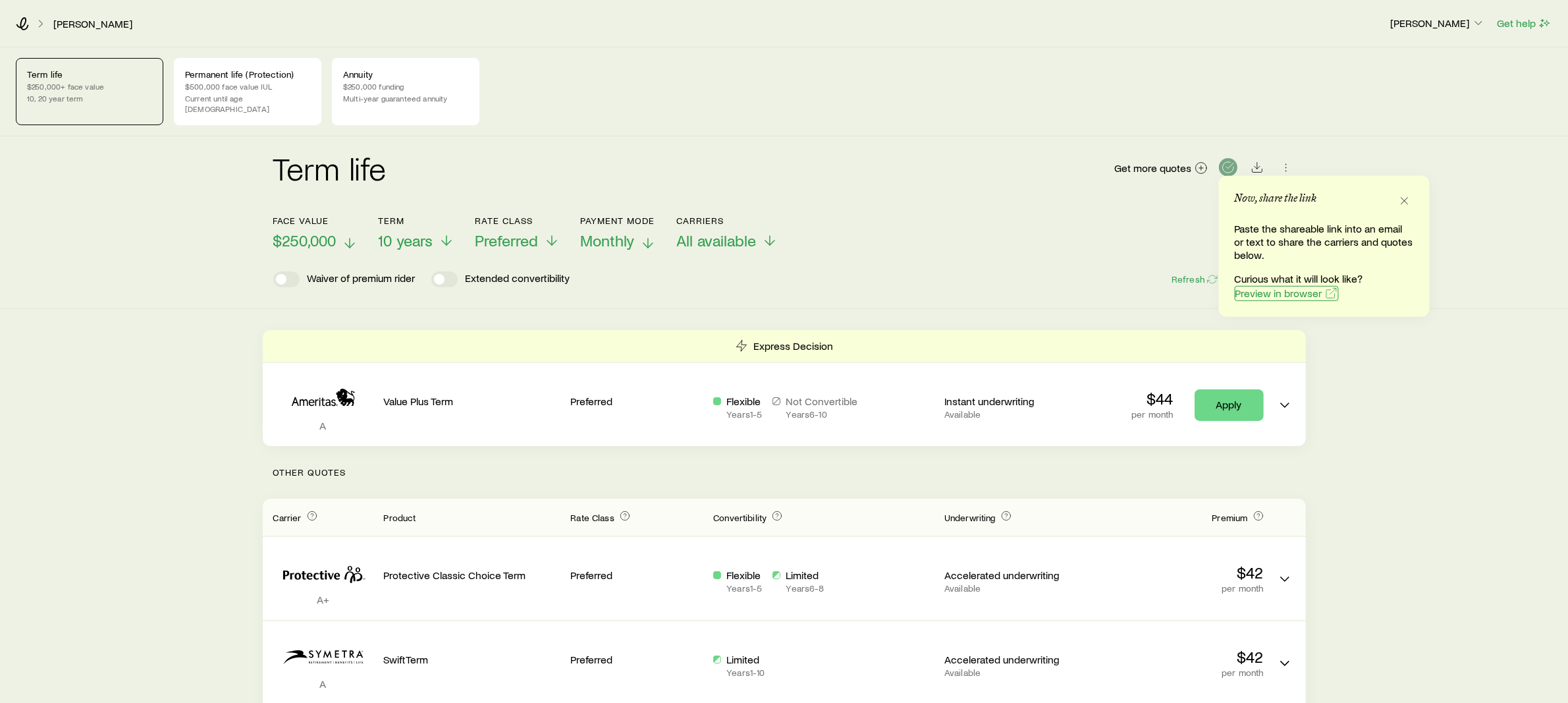
click at [1247, 290] on span "Preview in browser" at bounding box center [1279, 294] width 87 height 11
click at [22, 23] on icon at bounding box center [22, 23] width 13 height 13
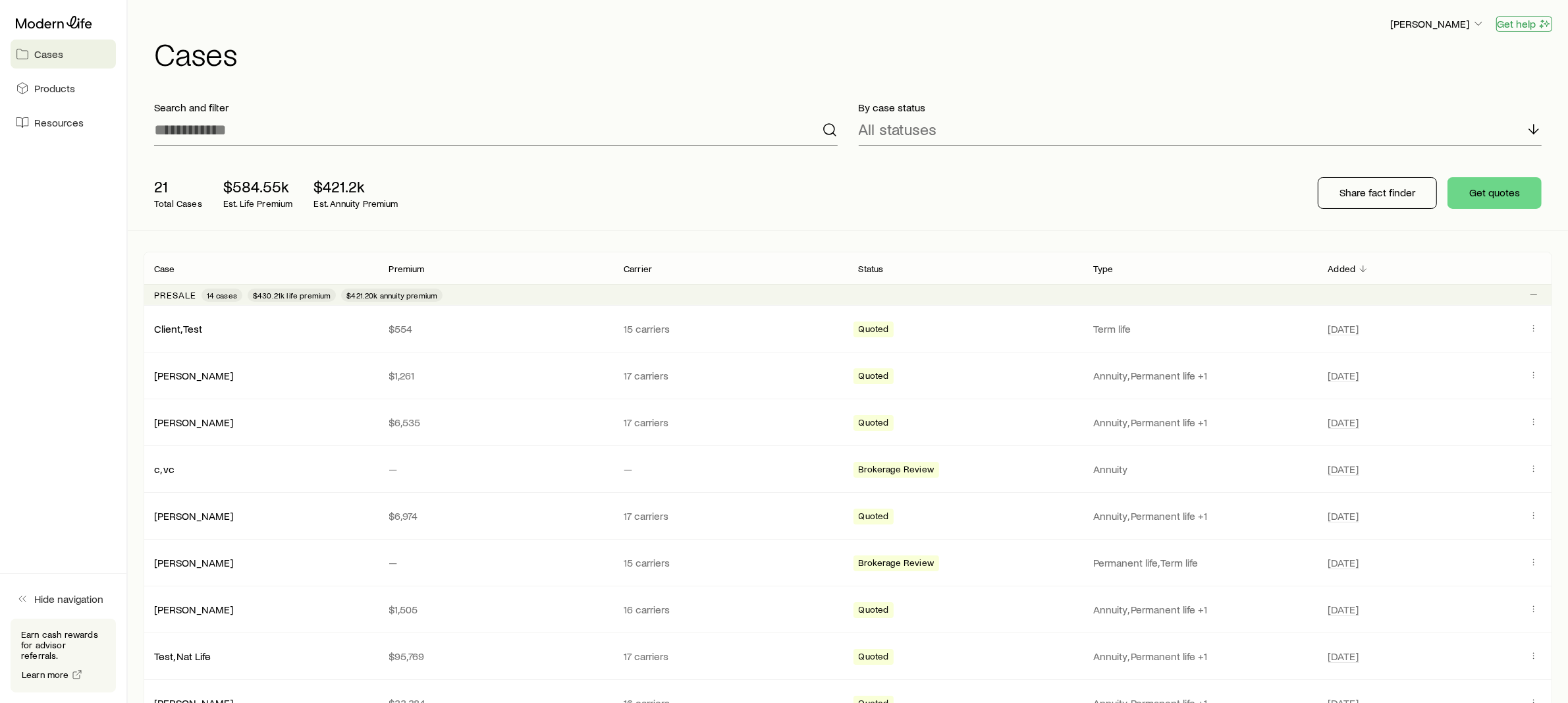
click at [1522, 26] on button "Get help" at bounding box center [1525, 24] width 56 height 15
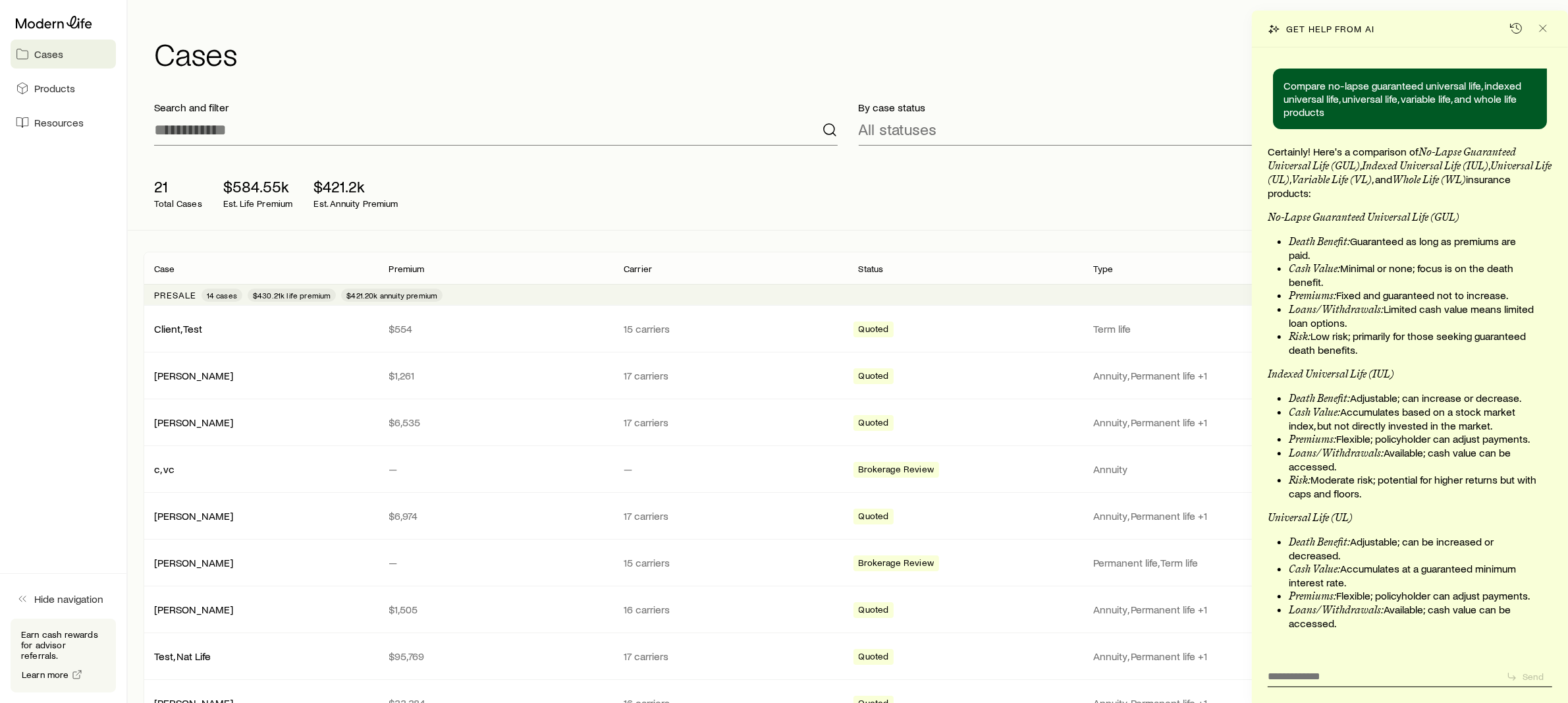
scroll to position [17800, 0]
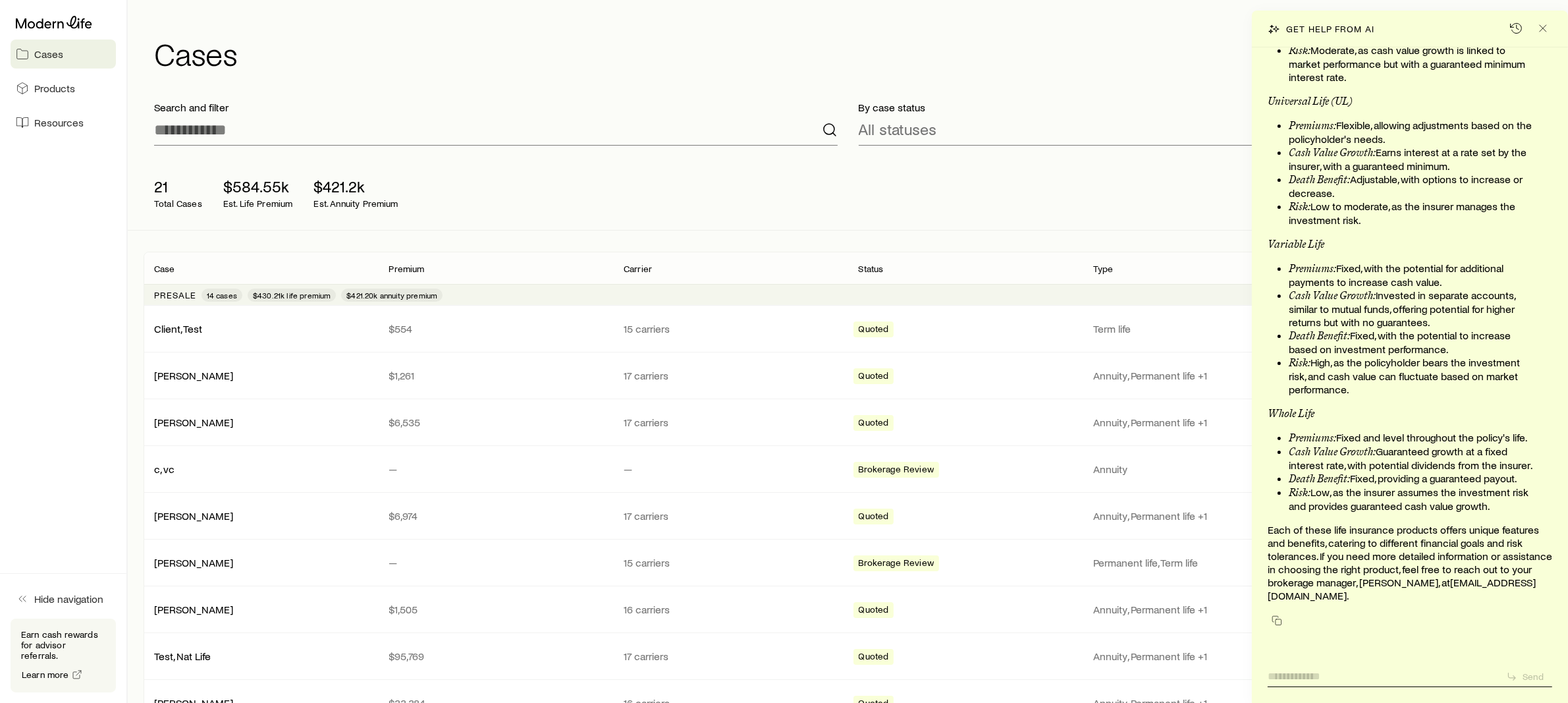
click at [1295, 670] on textarea at bounding box center [1382, 672] width 228 height 20
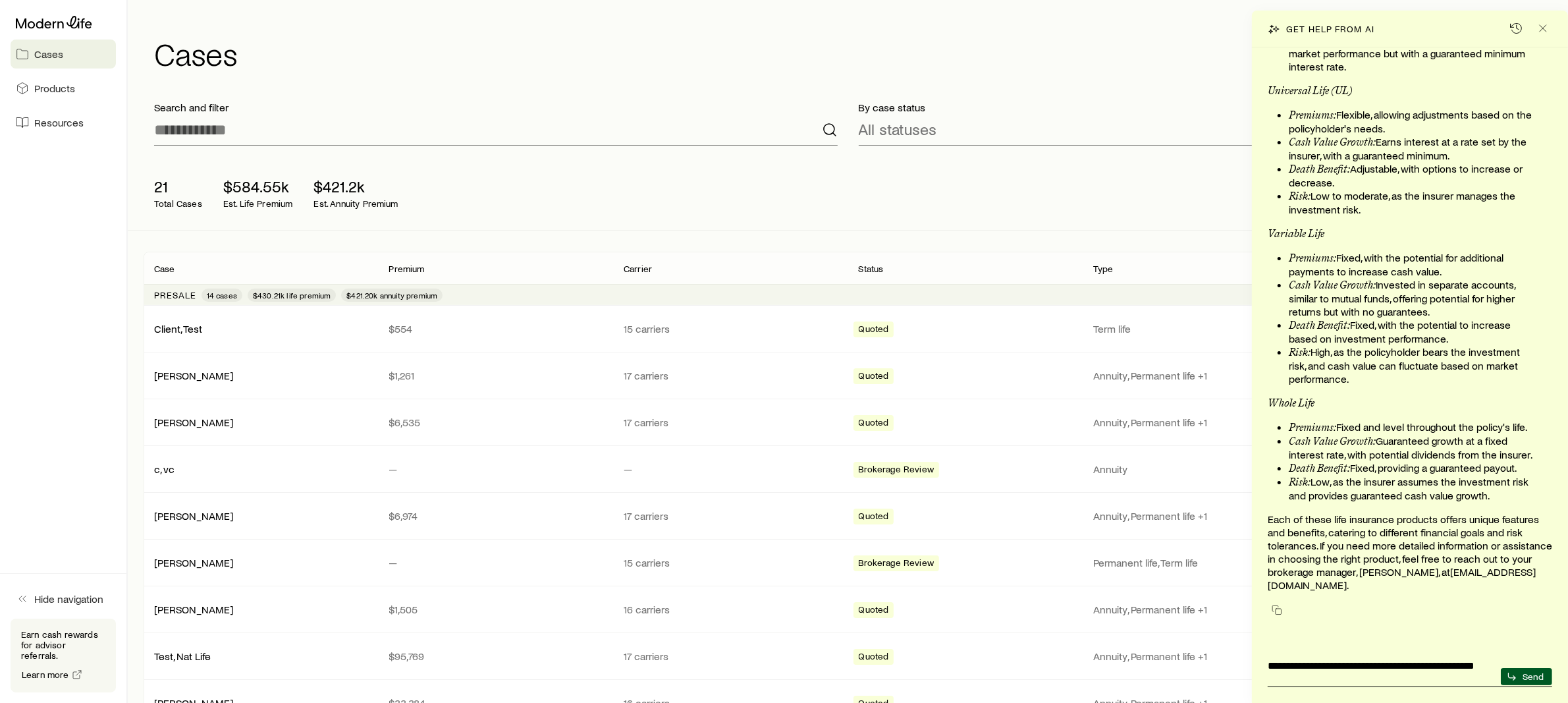
scroll to position [0, 0]
type textarea "**********"
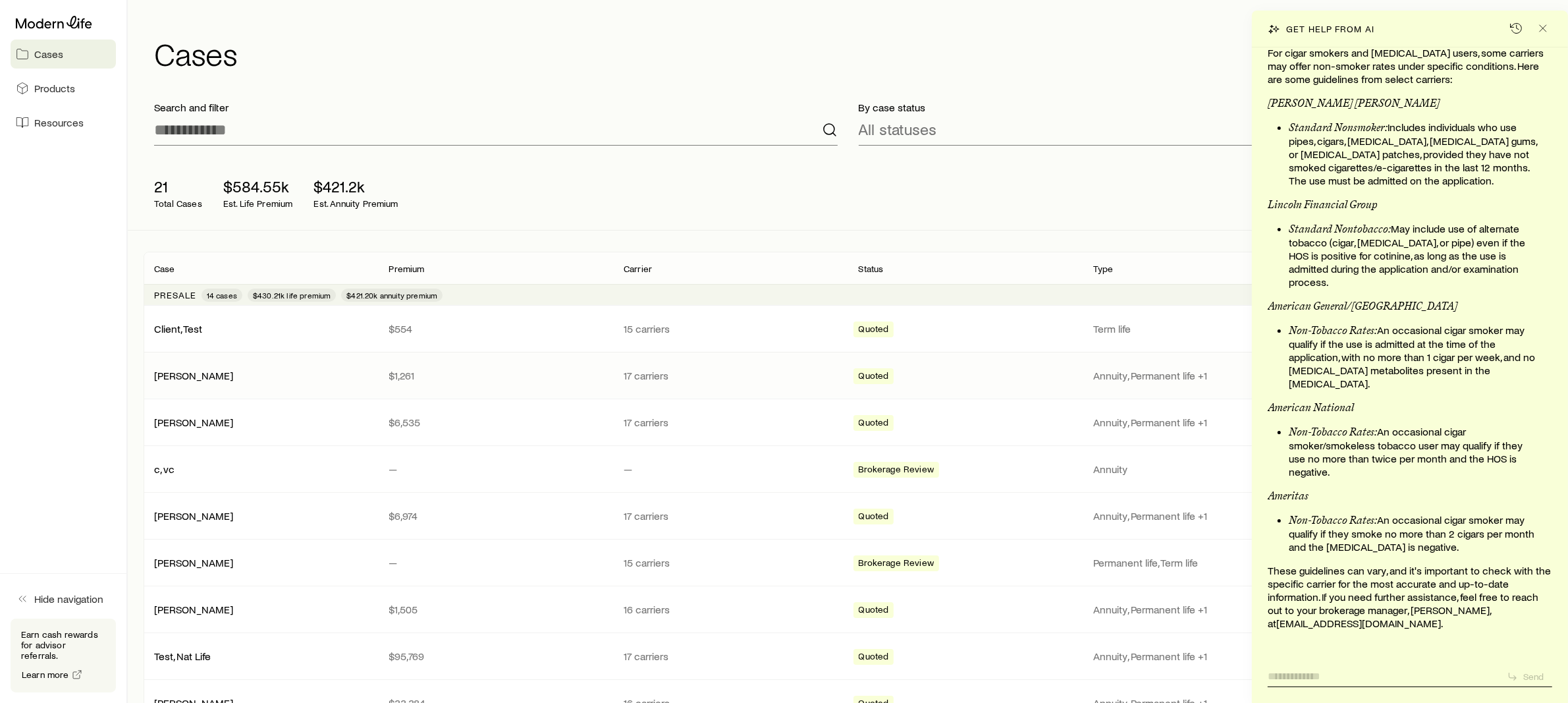
scroll to position [18479, 0]
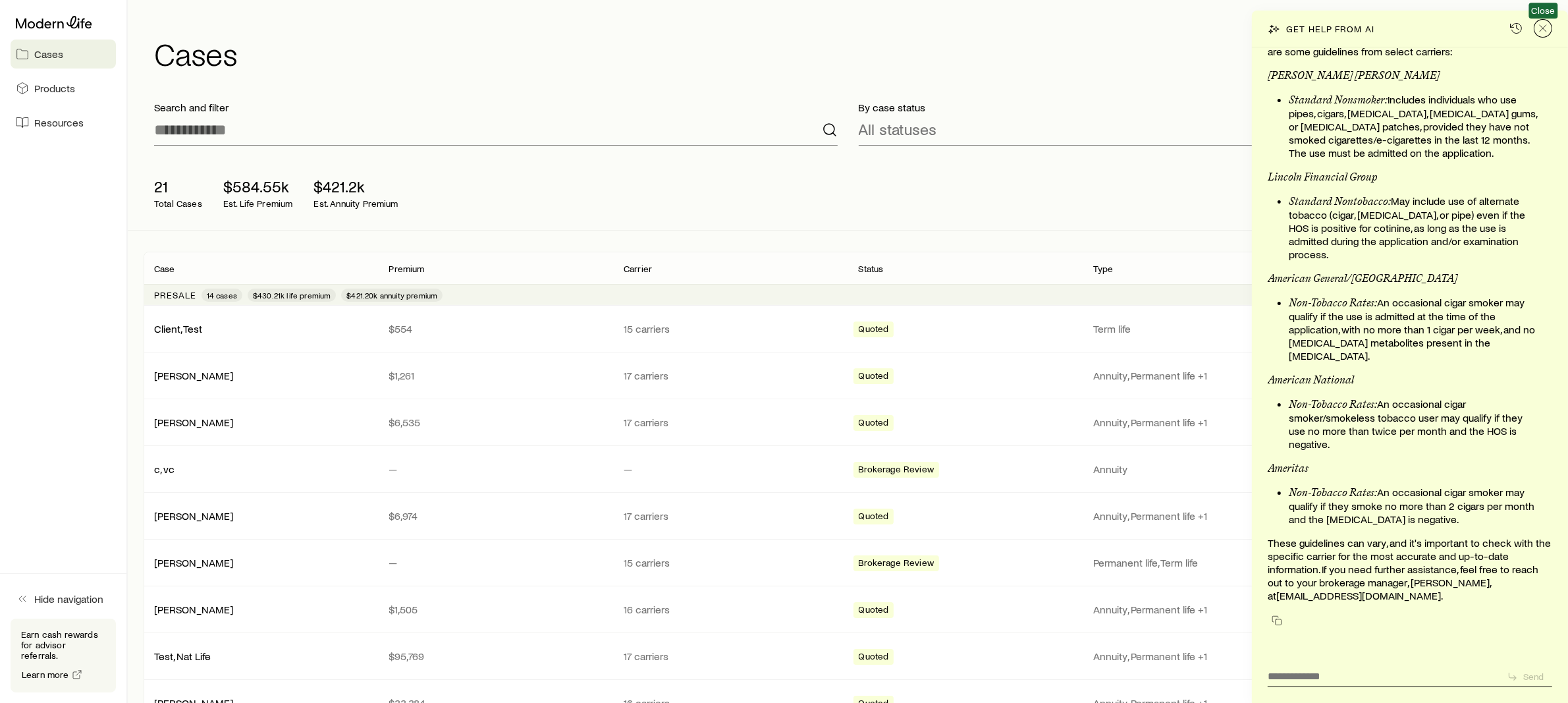
click at [1538, 26] on icon "Close" at bounding box center [1543, 28] width 13 height 13
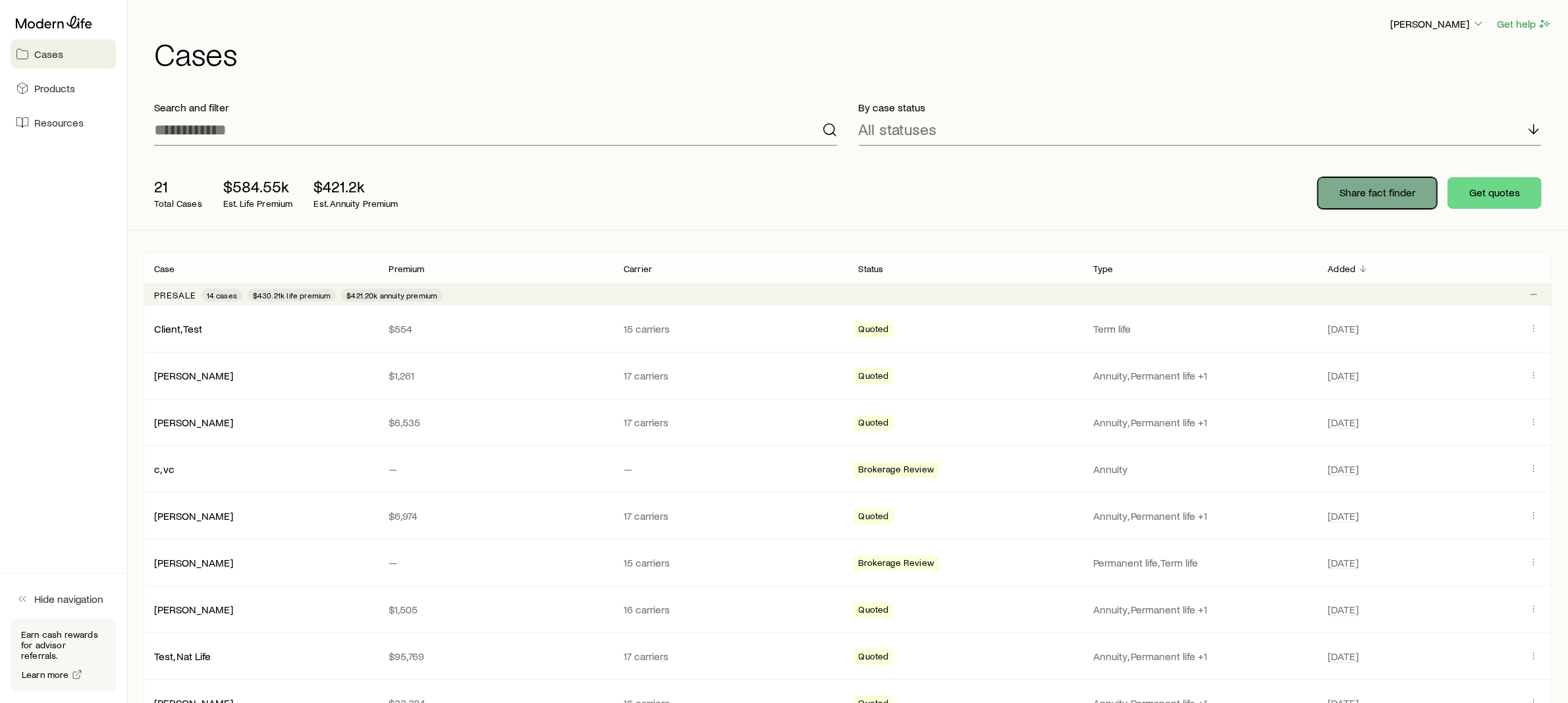
click at [1368, 195] on p "Share fact finder" at bounding box center [1378, 192] width 76 height 13
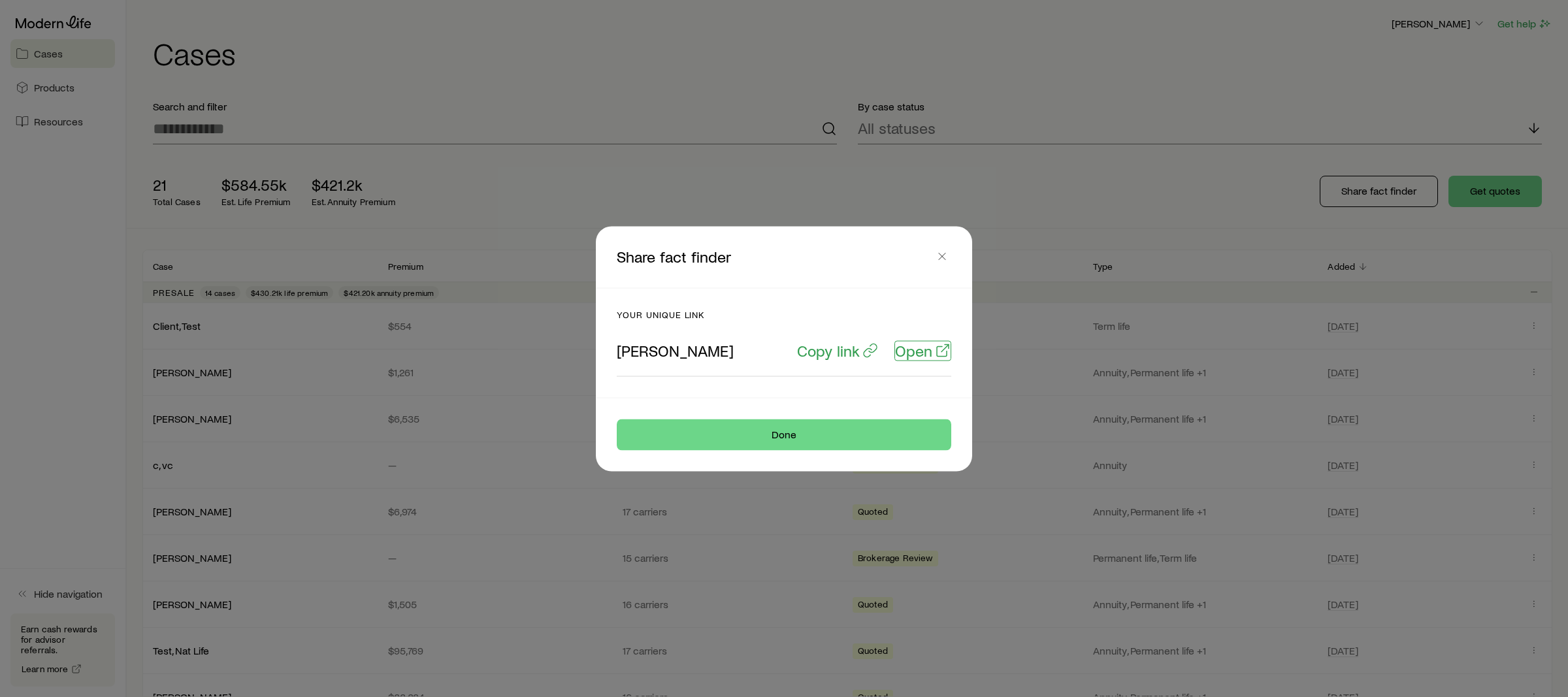
click at [912, 352] on p "Open" at bounding box center [913, 350] width 37 height 18
click at [938, 259] on icon "button" at bounding box center [941, 255] width 13 height 13
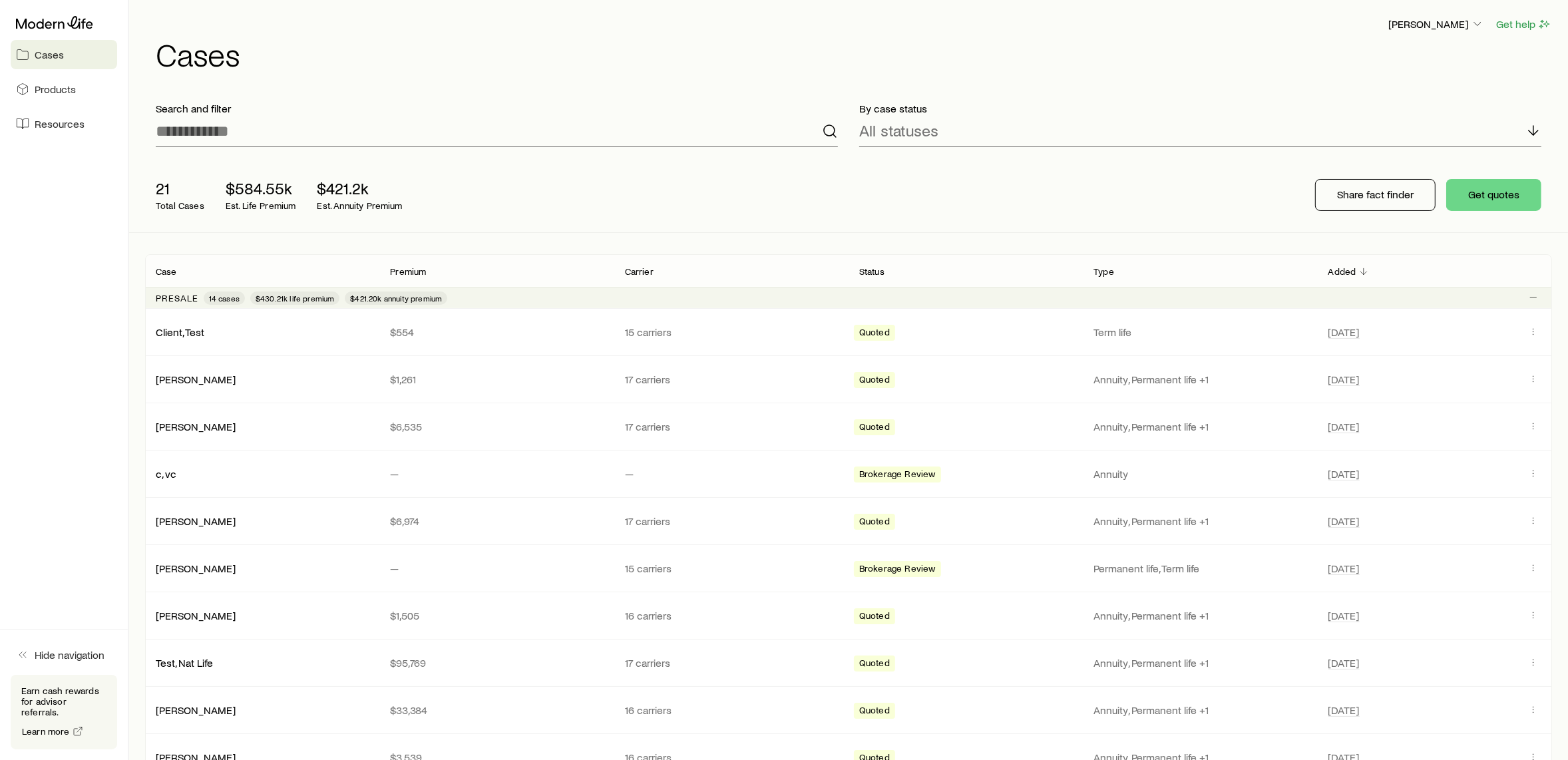
click at [1454, 15] on div "[PERSON_NAME] Get help Cases" at bounding box center [849, 42] width 1407 height 86
click at [1454, 19] on p "[PERSON_NAME]" at bounding box center [1436, 23] width 96 height 13
click at [1384, 156] on span "Sign out" at bounding box center [1373, 159] width 36 height 13
